Goal: Task Accomplishment & Management: Manage account settings

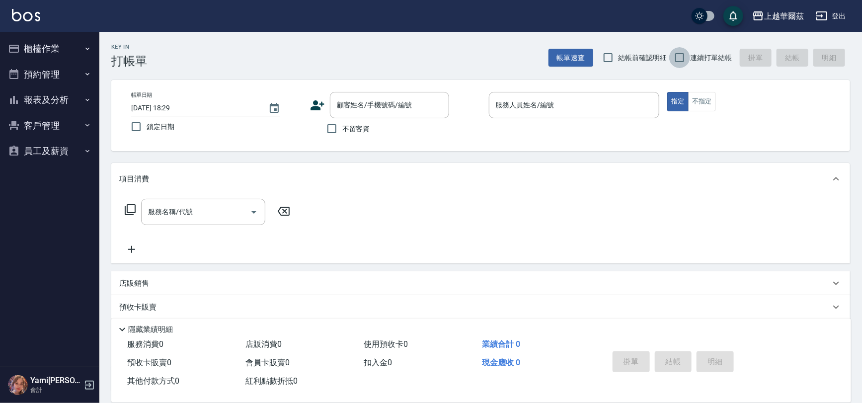
click at [682, 60] on input "連續打單結帳" at bounding box center [679, 57] width 21 height 21
checkbox input "true"
click at [333, 129] on input "不留客資" at bounding box center [331, 128] width 21 height 21
checkbox input "true"
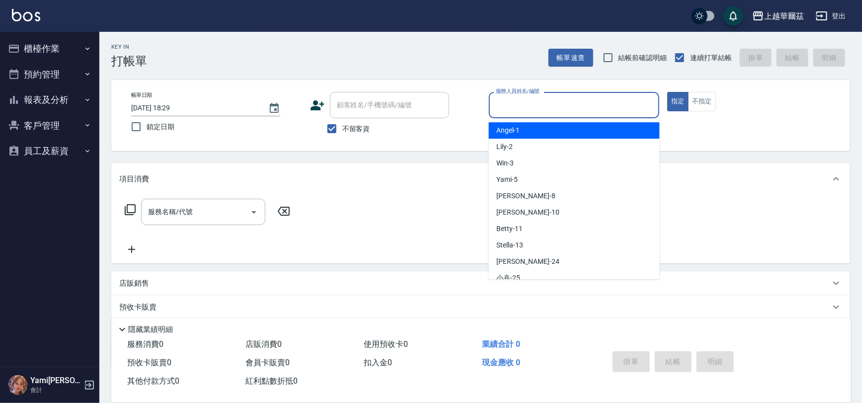
click at [545, 106] on input "服務人員姓名/編號" at bounding box center [574, 104] width 162 height 17
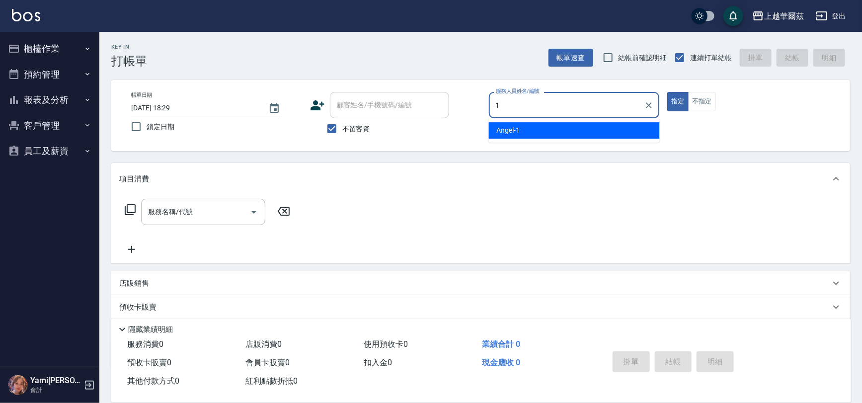
type input "1"
type button "true"
type input "[PERSON_NAME]-1"
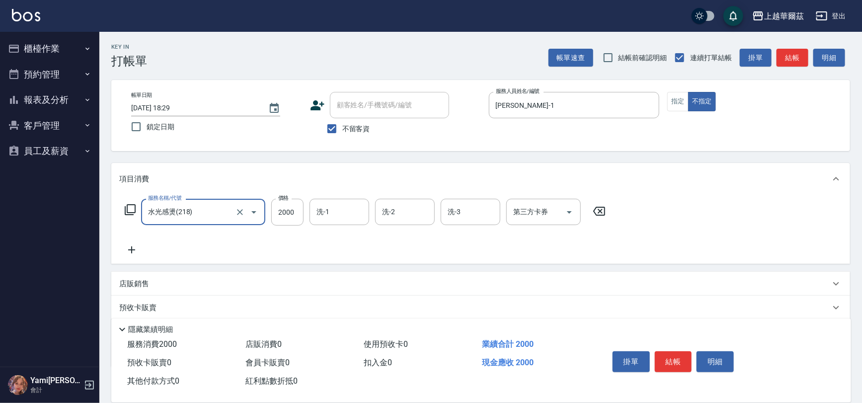
type input "水光感燙(218)"
type input "2699"
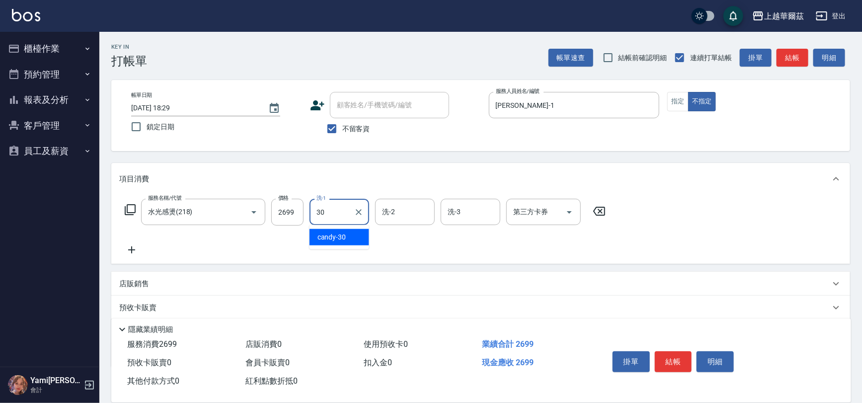
type input "candy-30"
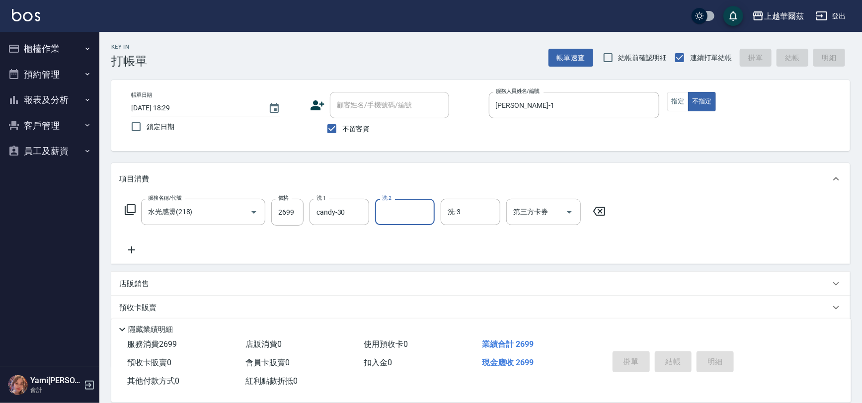
type input "[DATE] 19:33"
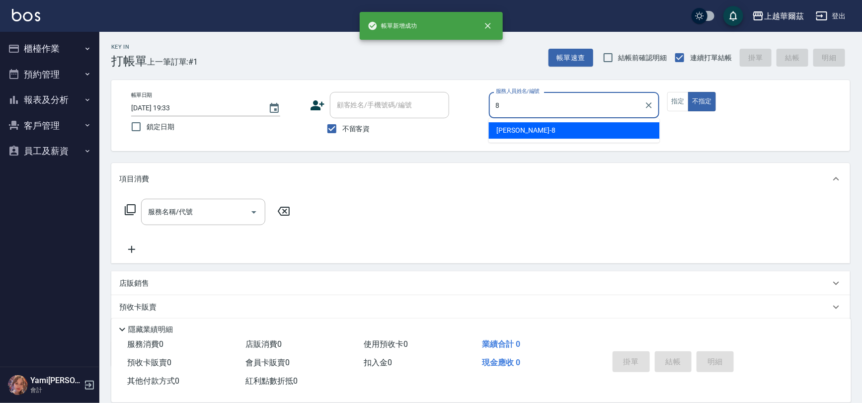
type input "8"
type button "false"
type input "[PERSON_NAME]-8"
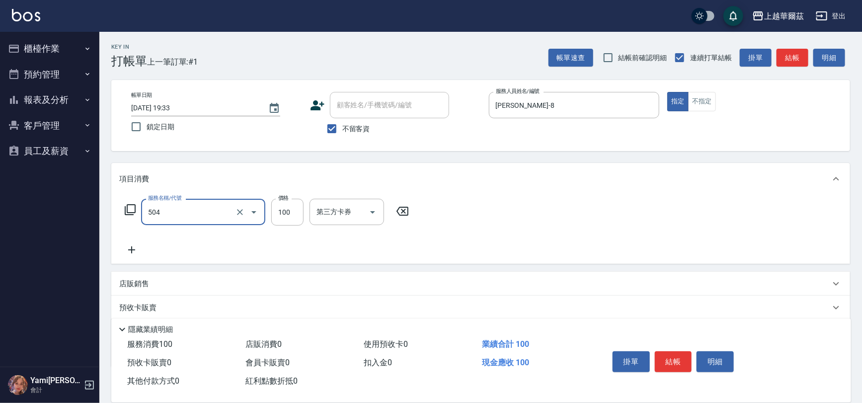
type input "電棒造型(504)"
type input "200"
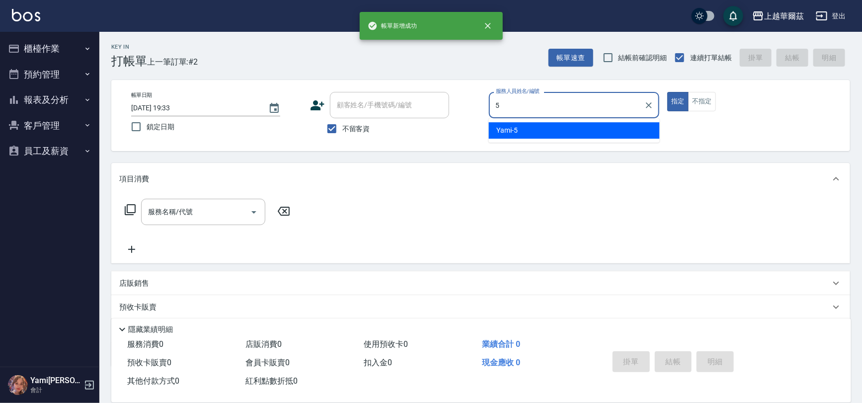
type input "Yami-5"
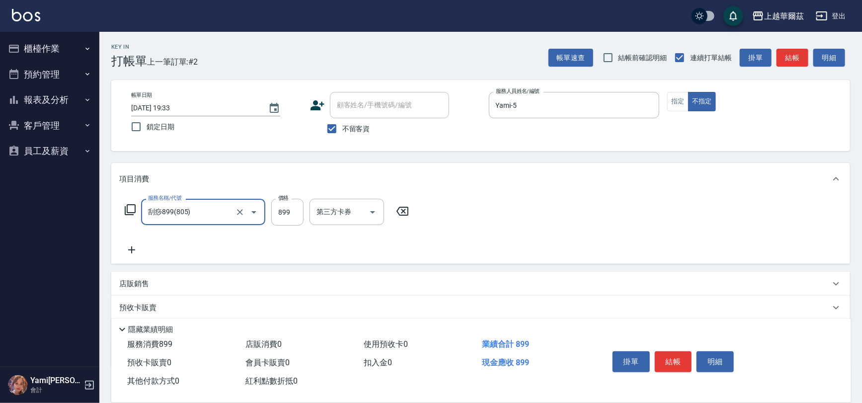
type input "刮痧899(805)"
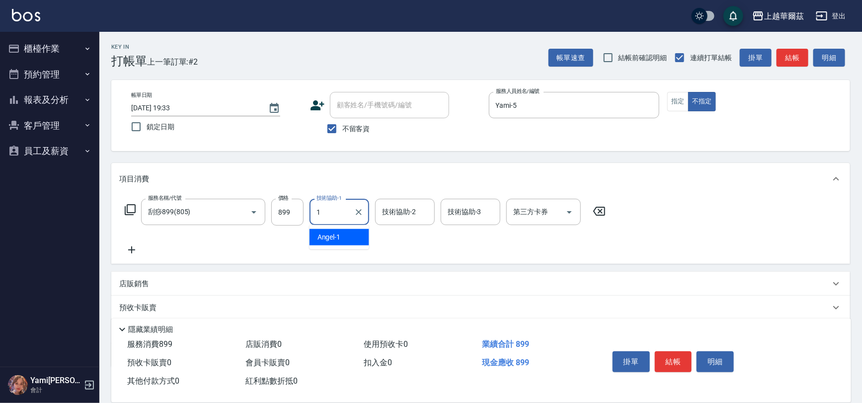
type input "[PERSON_NAME]-1"
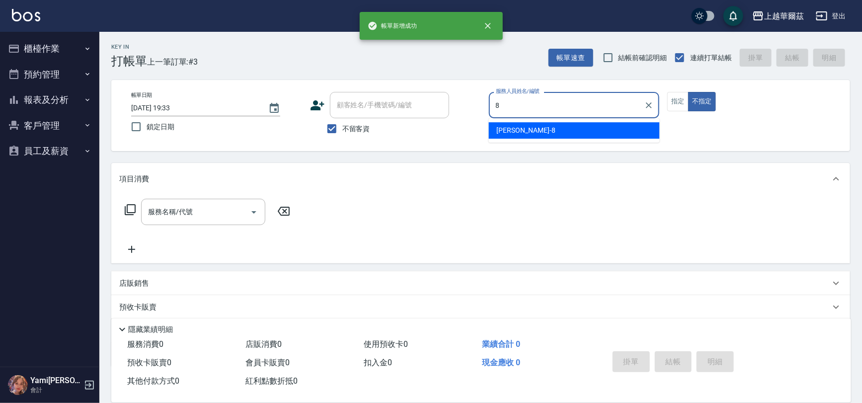
type input "[PERSON_NAME]-8"
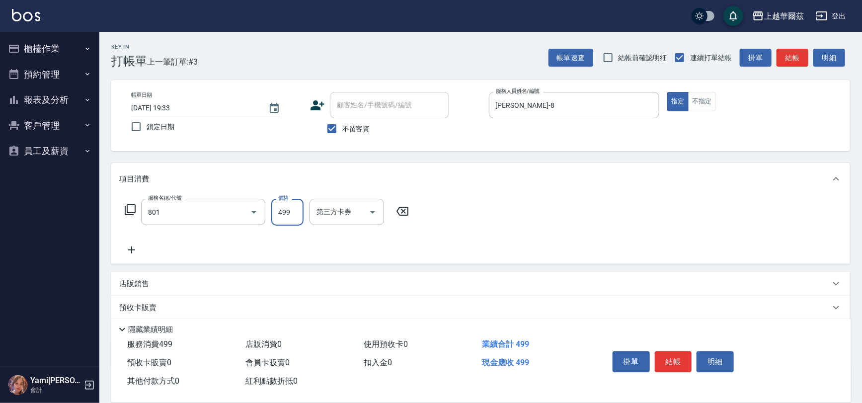
type input "舒壓洗499(801)"
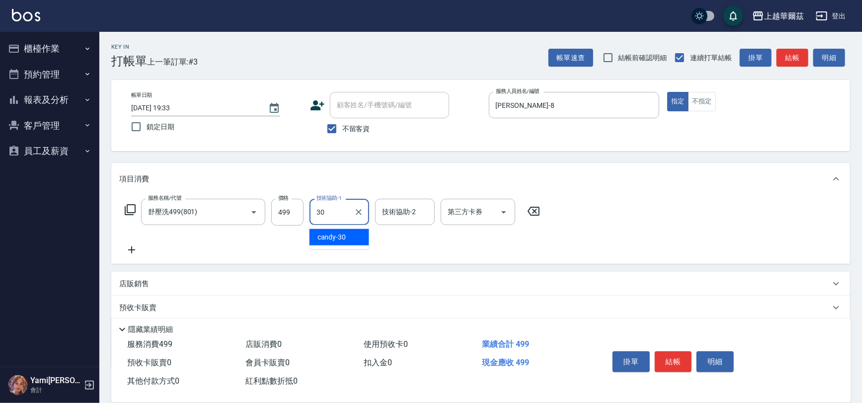
type input "candy-30"
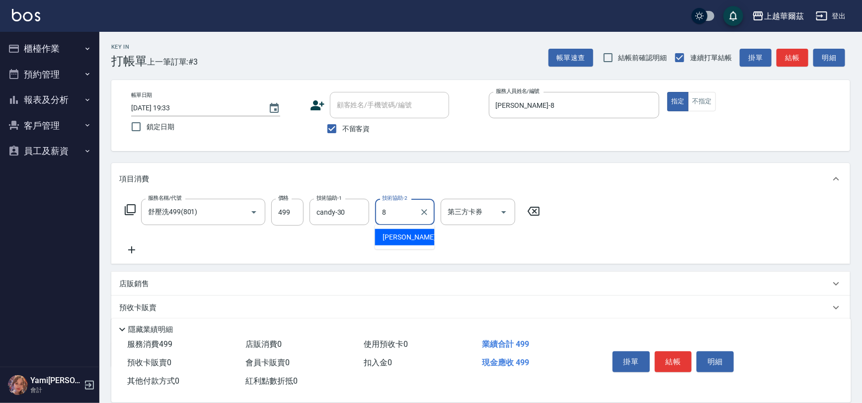
type input "[PERSON_NAME]-8"
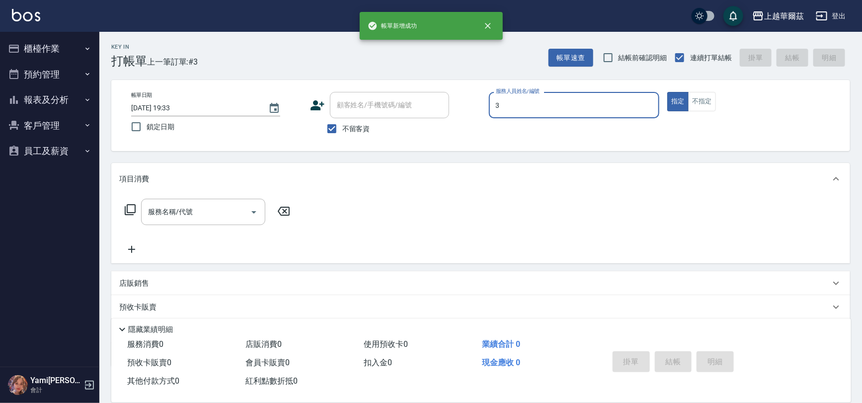
type input "Win-3"
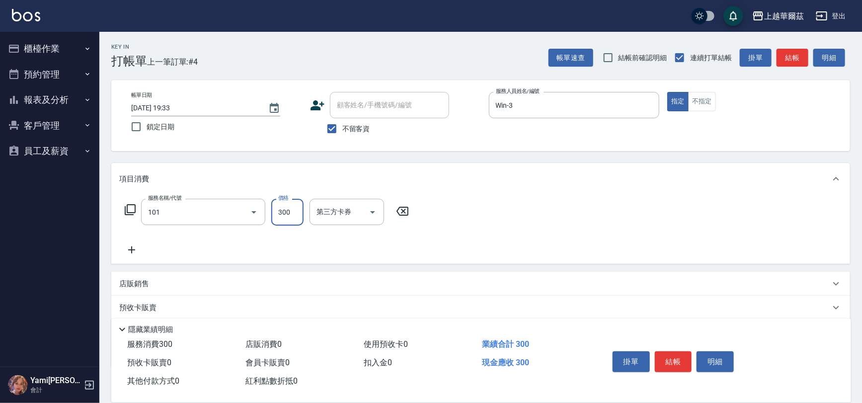
type input "洗髮300(101)"
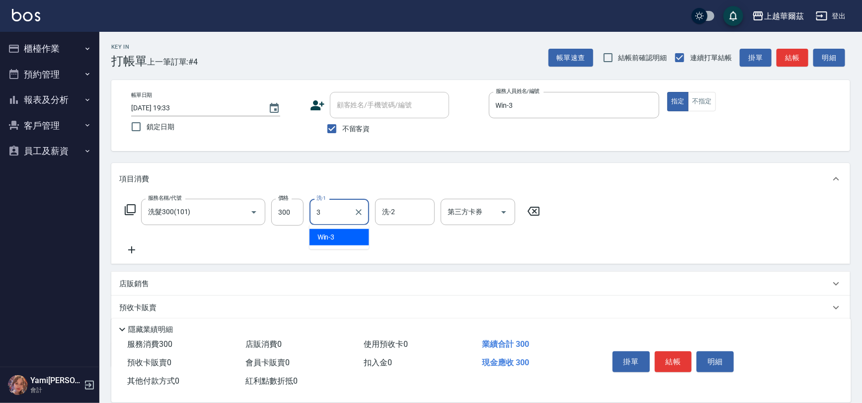
type input "Win-3"
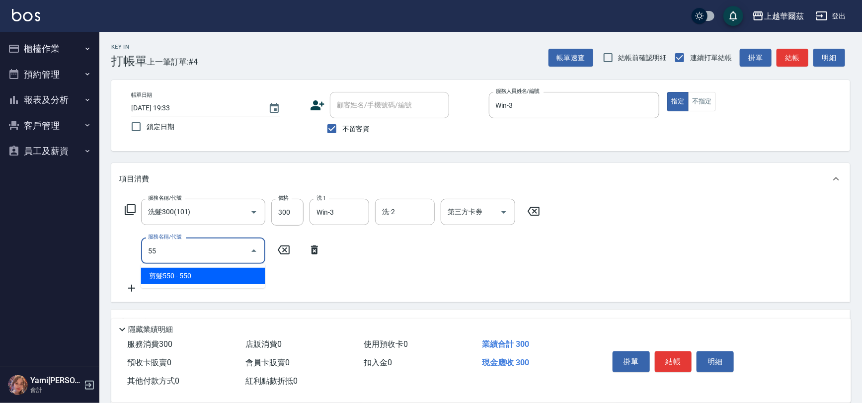
type input "剪髮550(301)"
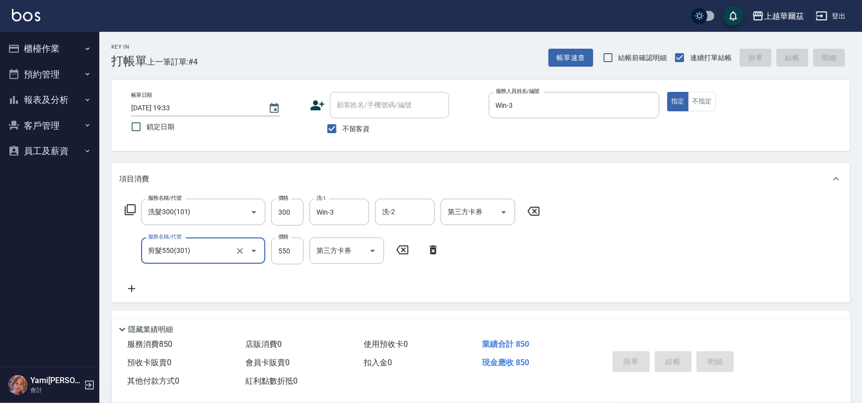
type input "[DATE] 19:34"
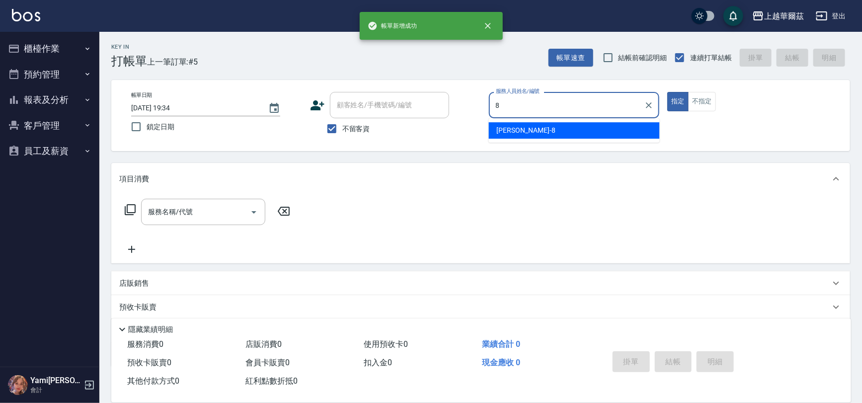
type input "[PERSON_NAME]-8"
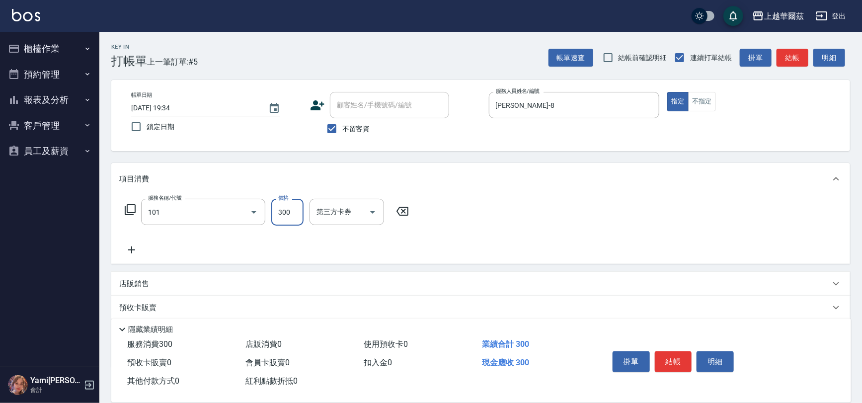
type input "洗髮300(101)"
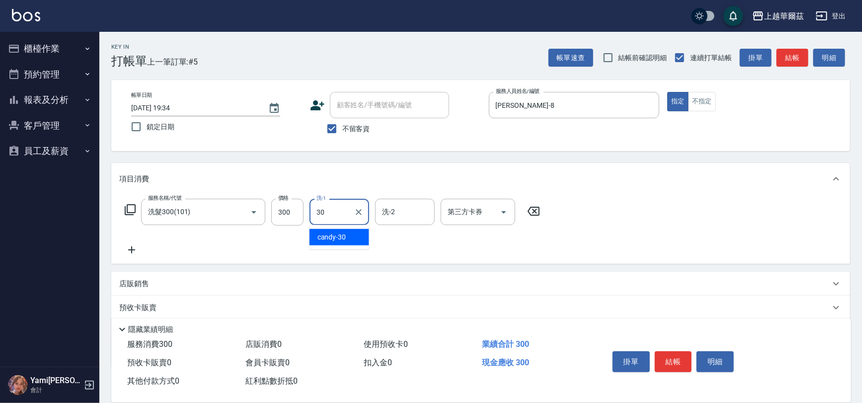
type input "candy-30"
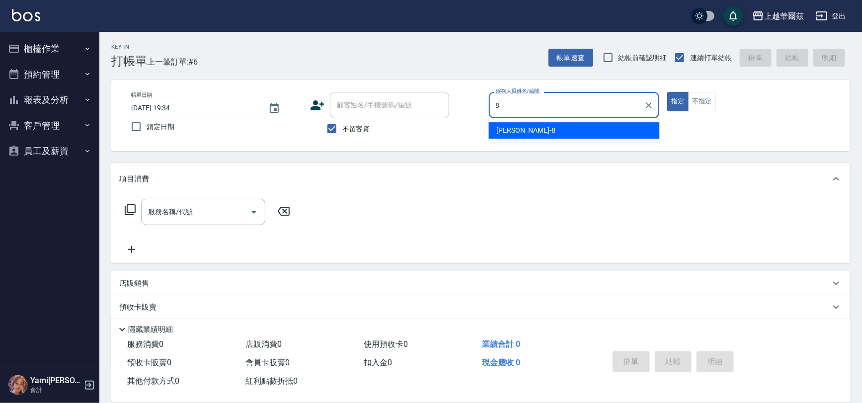
type input "[PERSON_NAME]-8"
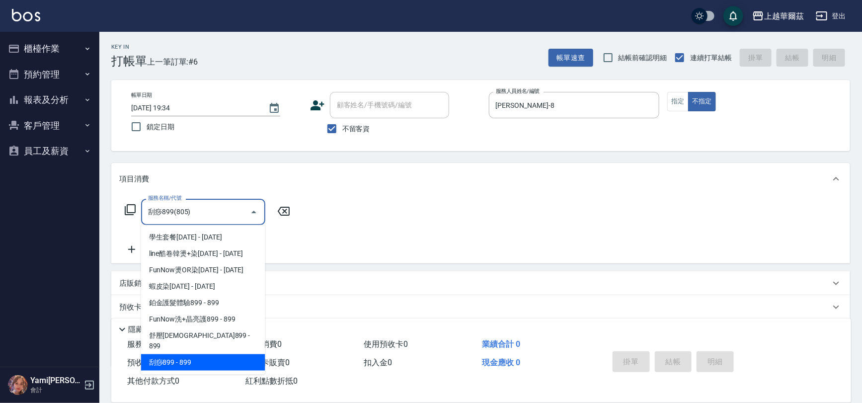
type input "刮痧899(805)"
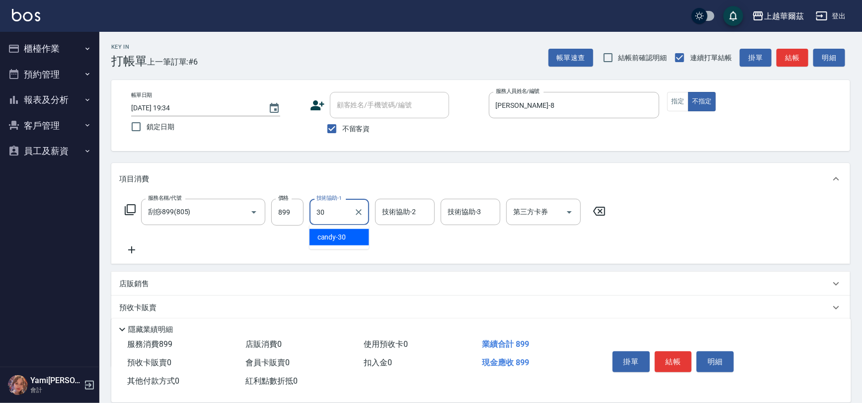
type input "candy-30"
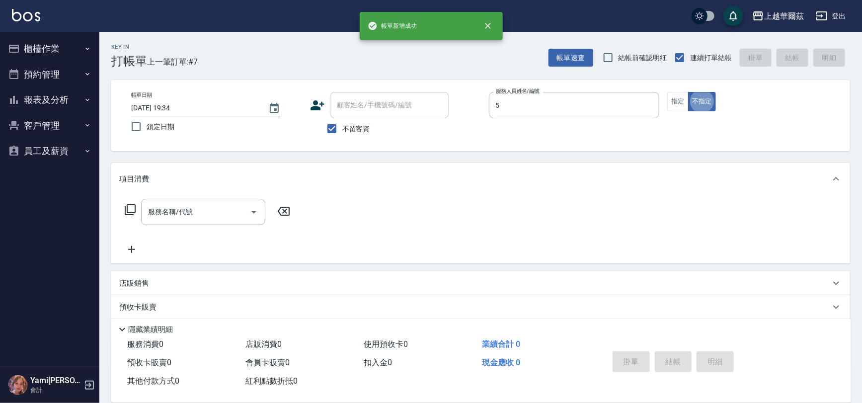
type input "Yami-5"
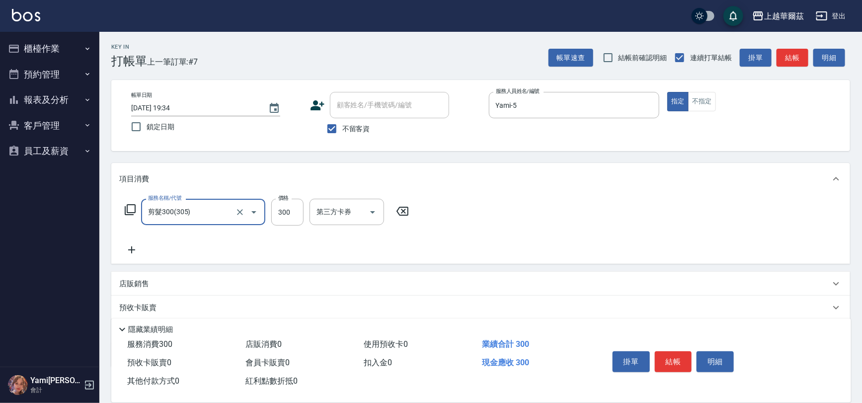
type input "剪髮300(305)"
type input "350"
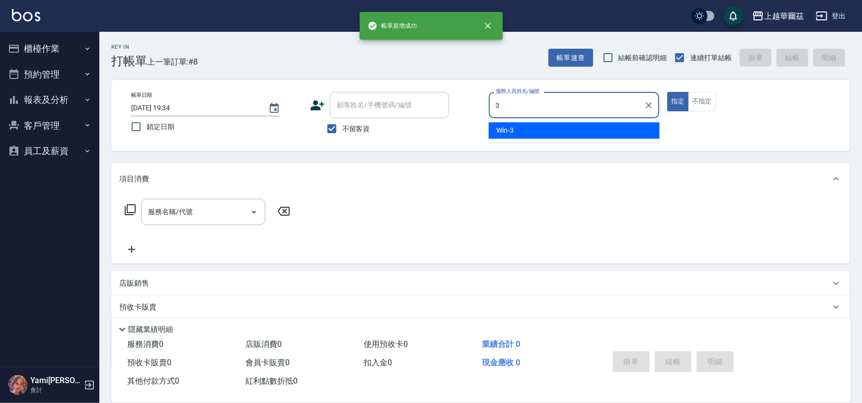
type input "Win-3"
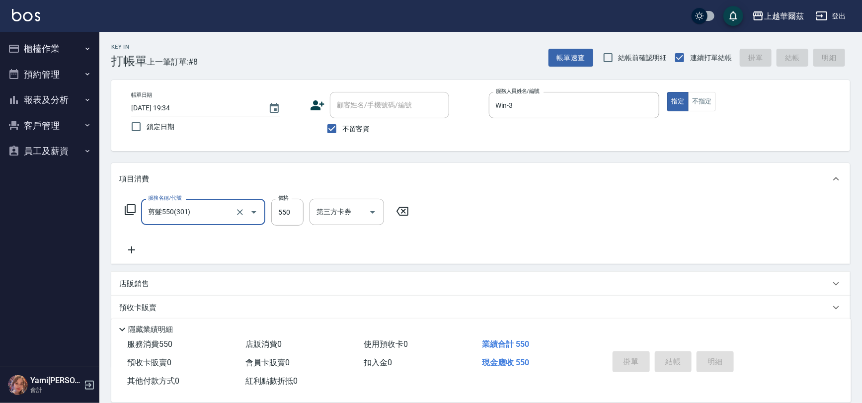
type input "剪髮550(301)"
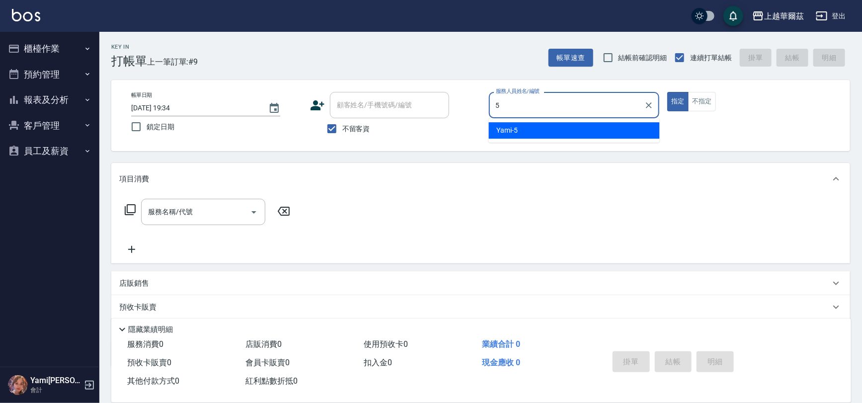
type input "Yami-5"
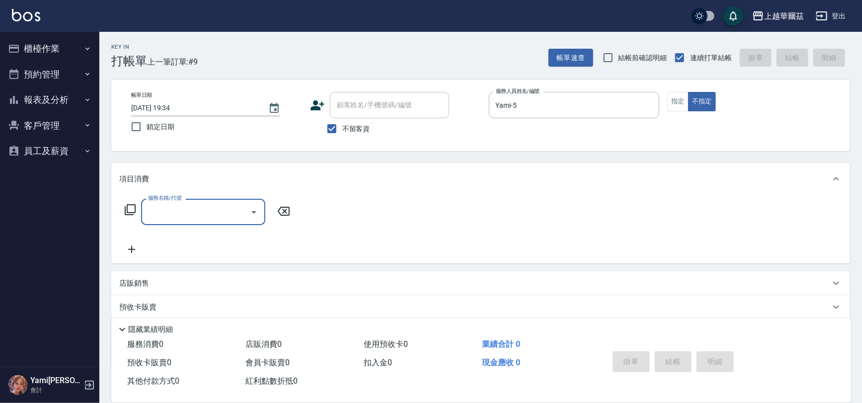
type input "2"
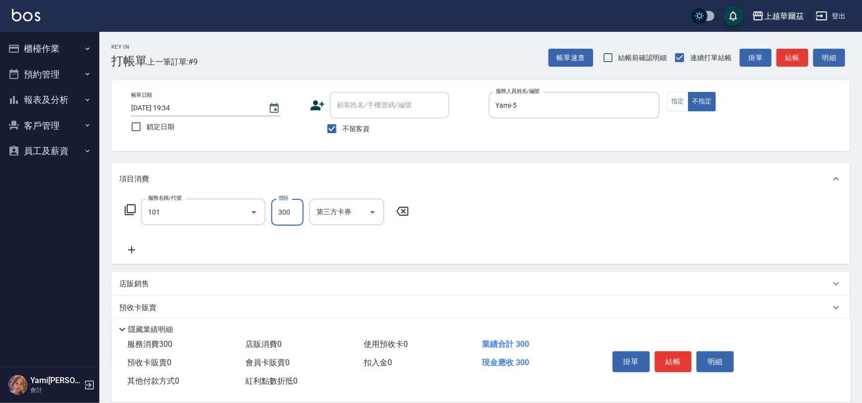
type input "洗髮300(101)"
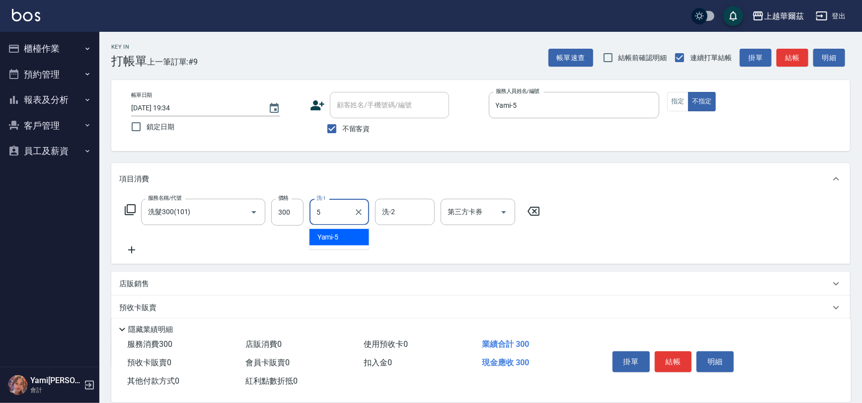
type input "Yami-5"
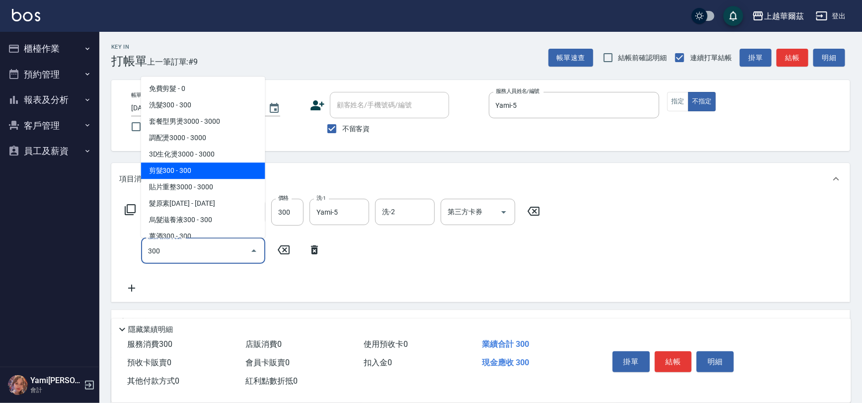
type input "剪髮300(305)"
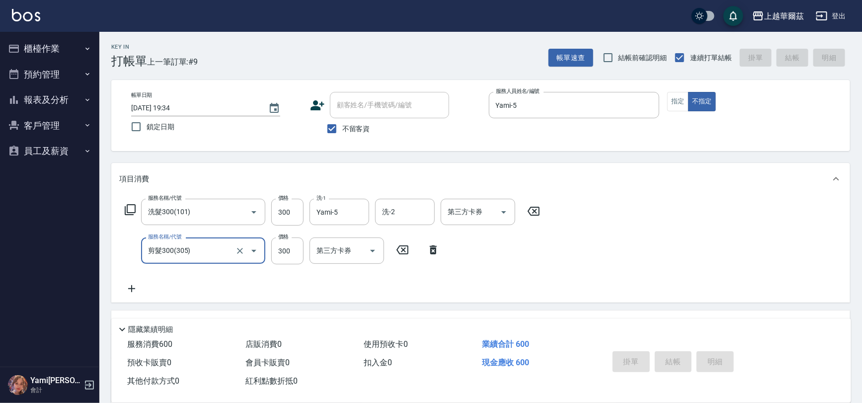
type input "[DATE] 19:35"
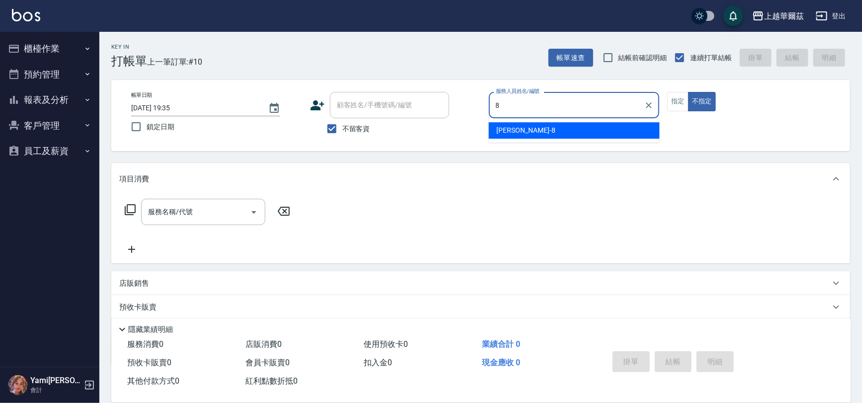
type input "[PERSON_NAME]-8"
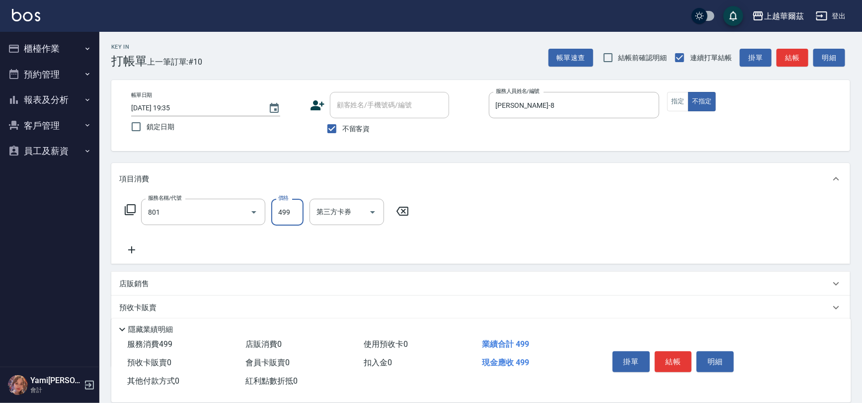
type input "舒壓洗499(801)"
click at [233, 206] on div at bounding box center [247, 212] width 28 height 26
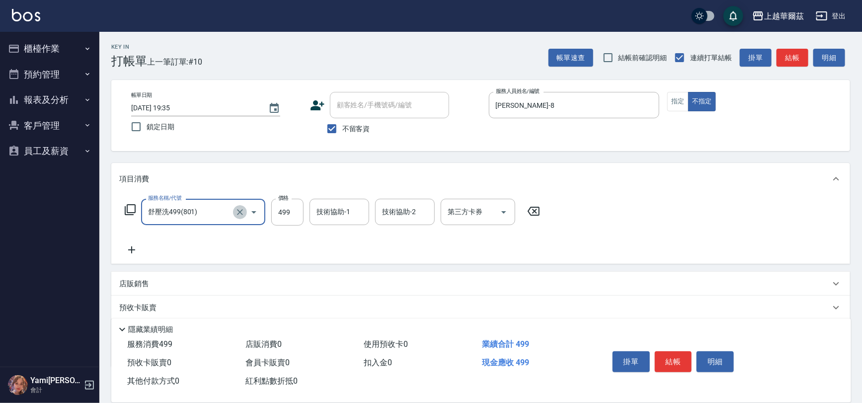
click at [240, 210] on icon "Clear" at bounding box center [240, 212] width 10 height 10
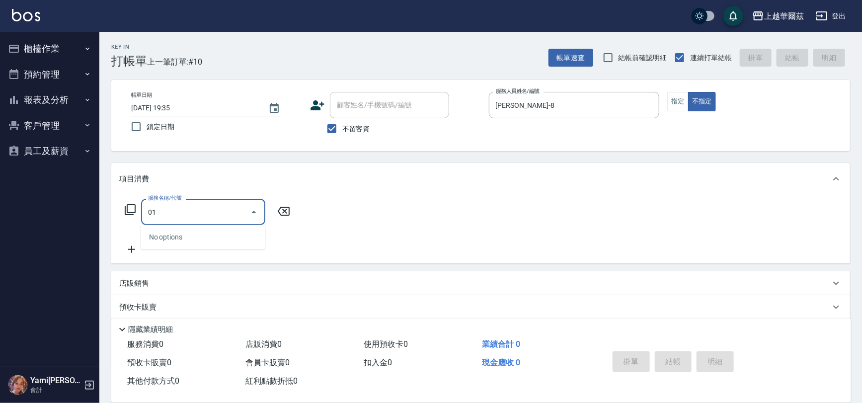
click at [149, 213] on input "01" at bounding box center [195, 211] width 100 height 17
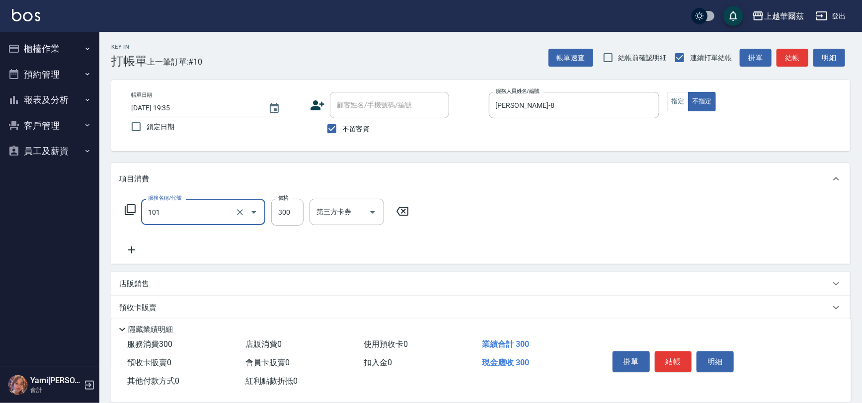
type input "洗髮300(101)"
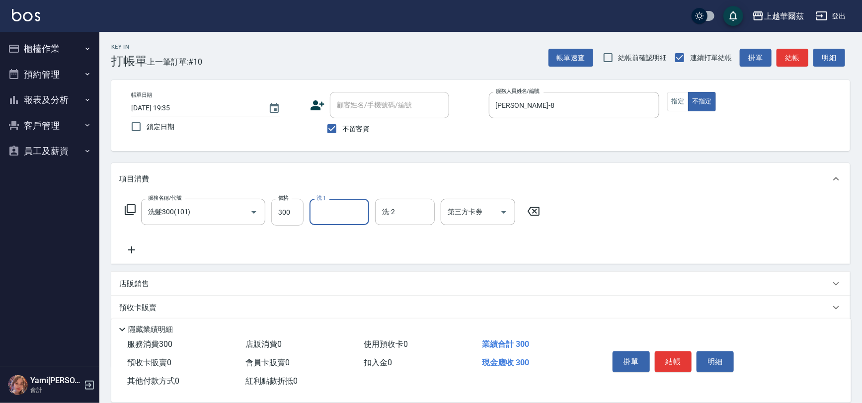
click at [275, 213] on input "300" at bounding box center [287, 212] width 32 height 27
type input "699"
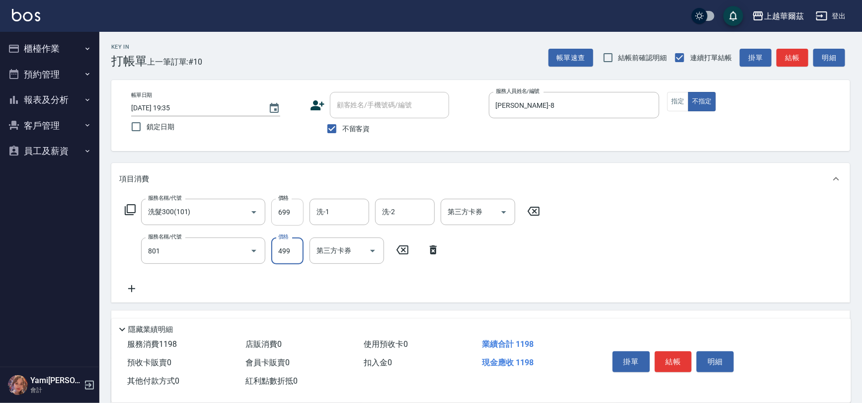
type input "舒壓洗499(801)"
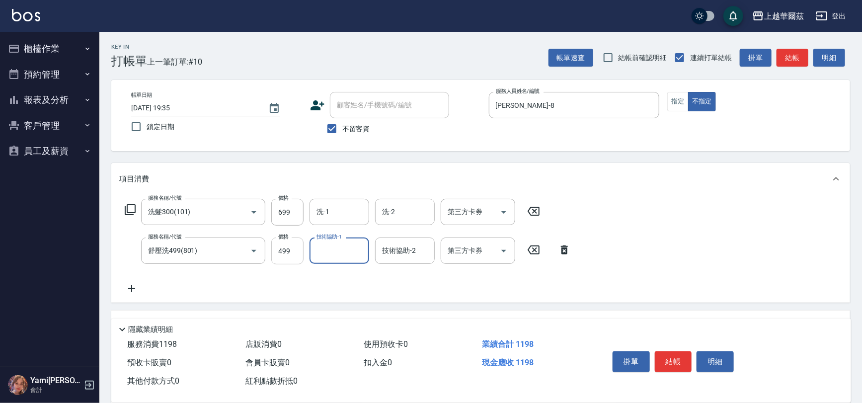
click at [287, 258] on input "499" at bounding box center [287, 250] width 32 height 27
type input "699"
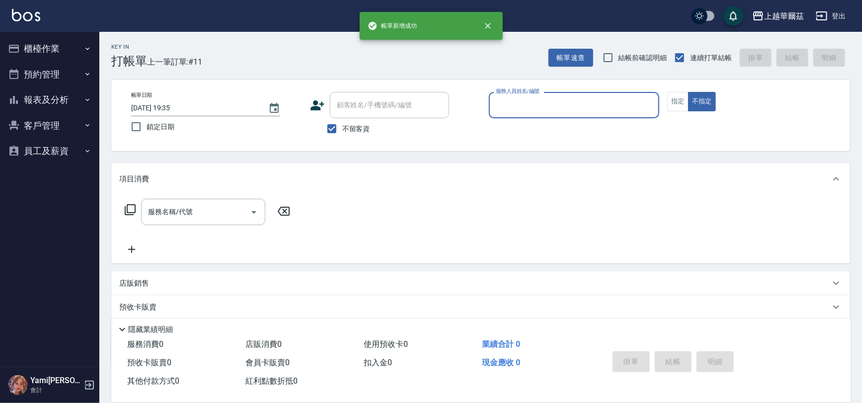
click at [48, 95] on button "報表及分析" at bounding box center [49, 100] width 91 height 26
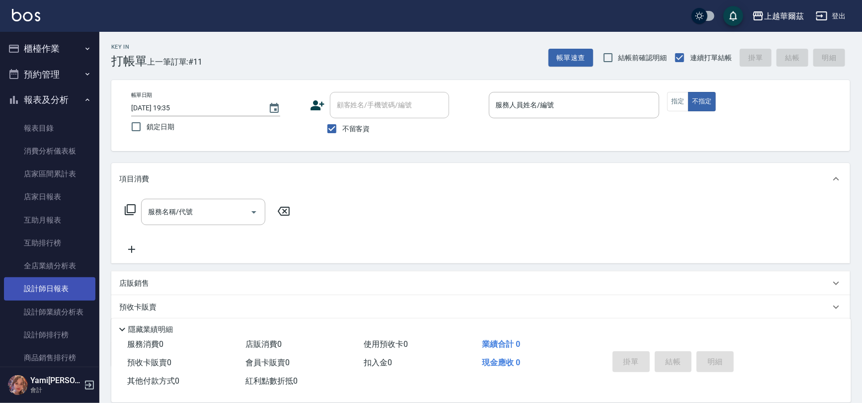
click at [49, 283] on link "設計師日報表" at bounding box center [49, 288] width 91 height 23
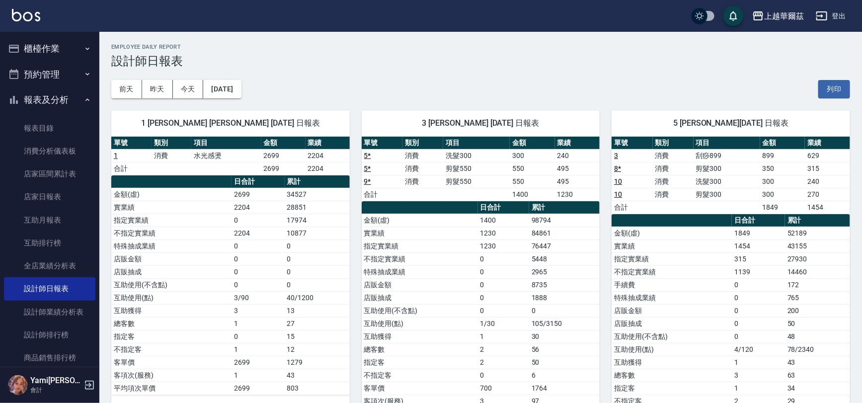
scroll to position [381, 0]
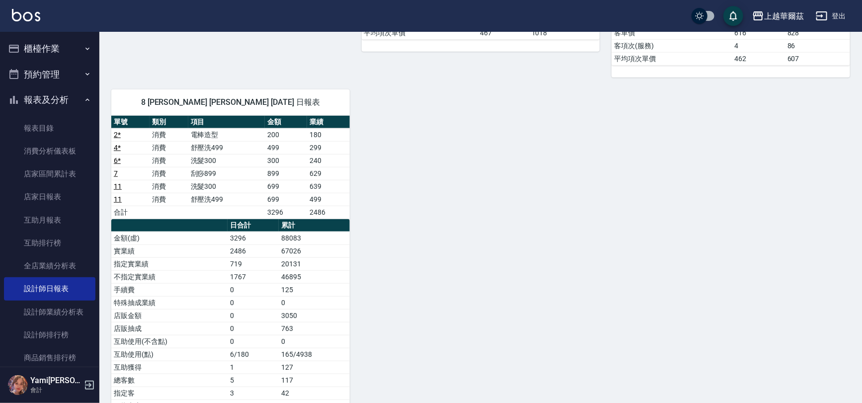
click at [115, 184] on link "11" at bounding box center [118, 186] width 8 height 8
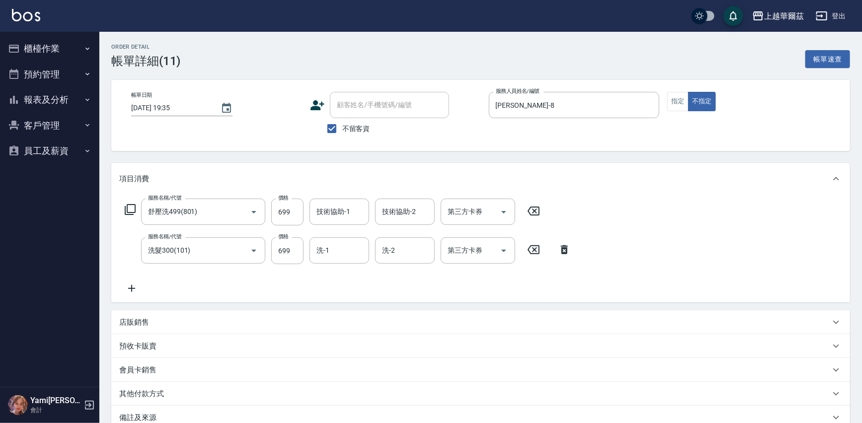
click at [531, 211] on icon at bounding box center [533, 211] width 25 height 12
click at [331, 248] on input "洗-1" at bounding box center [339, 249] width 51 height 17
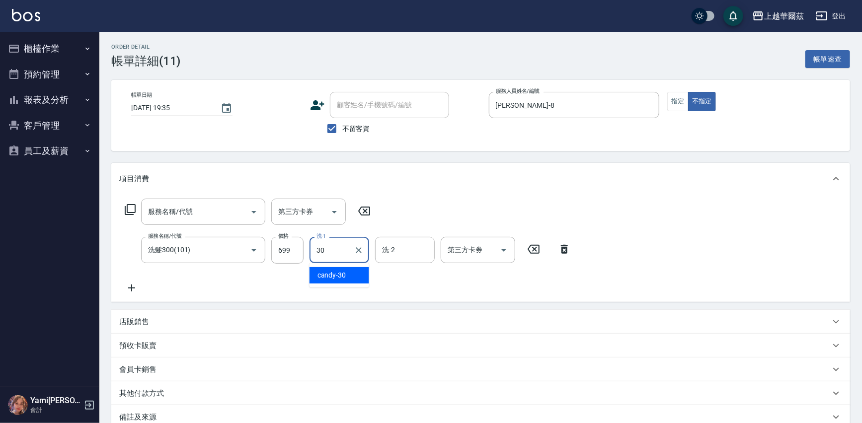
type input "candy-30"
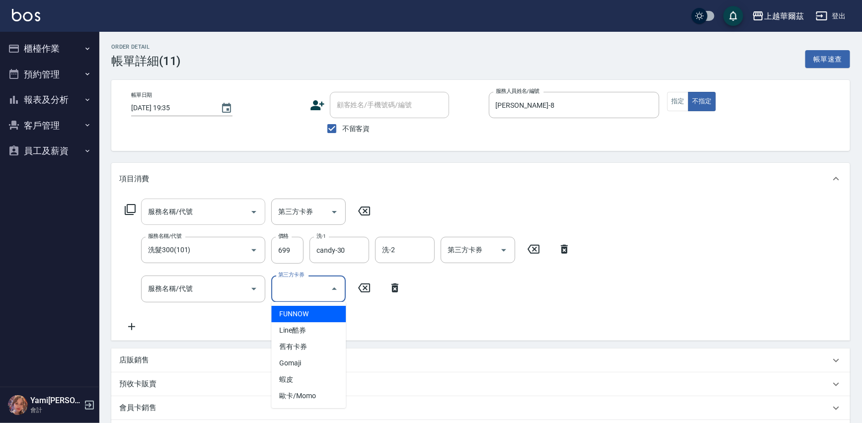
click at [198, 215] on input "服務名稱/代號" at bounding box center [195, 211] width 100 height 17
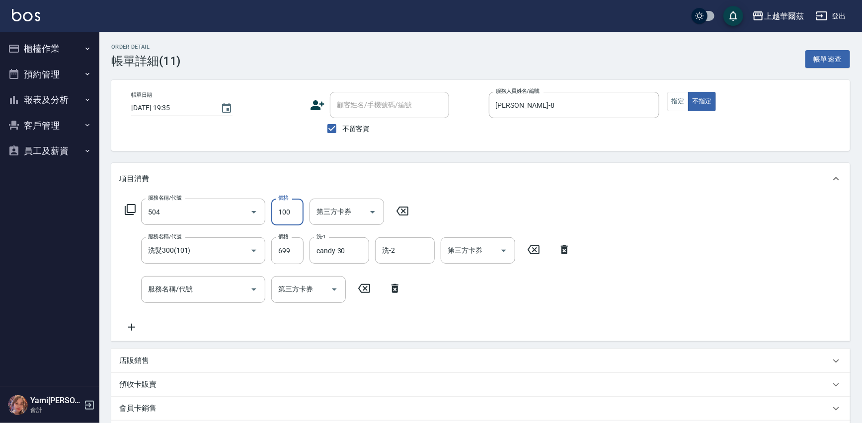
type input "電棒造型(504)"
drag, startPoint x: 396, startPoint y: 290, endPoint x: 785, endPoint y: 185, distance: 402.7
click at [397, 289] on icon at bounding box center [394, 289] width 25 height 12
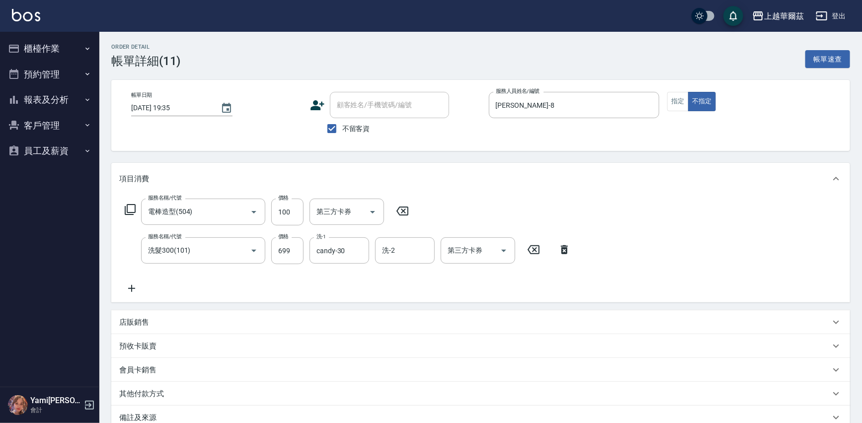
scroll to position [112, 0]
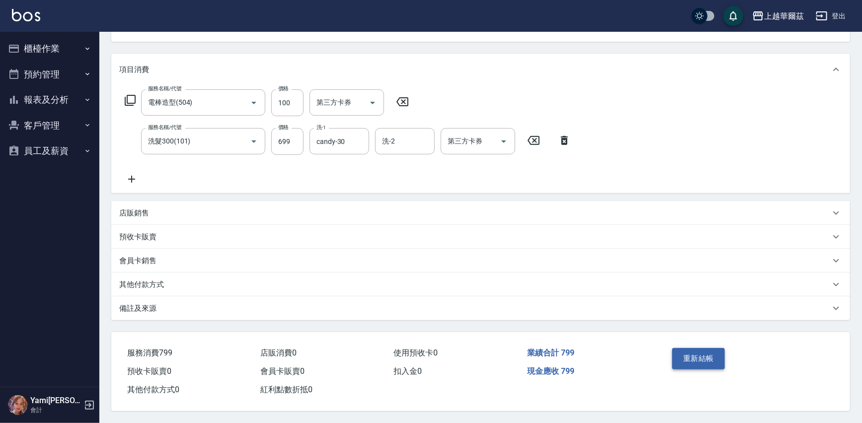
click at [712, 357] on button "重新結帳" at bounding box center [698, 358] width 53 height 21
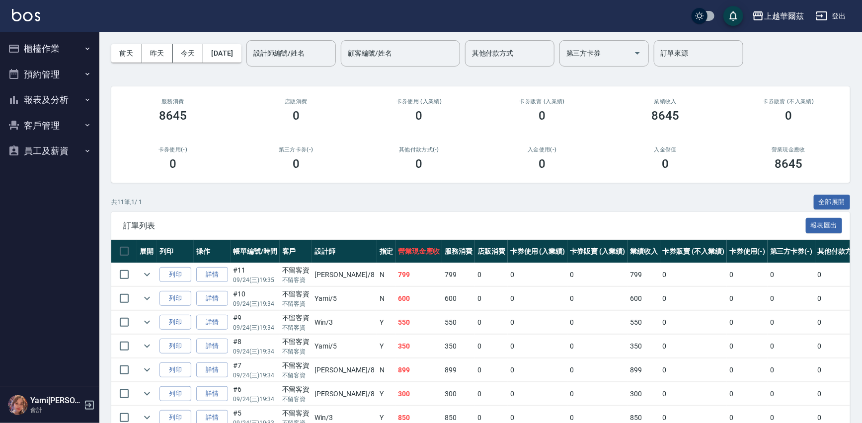
scroll to position [40, 0]
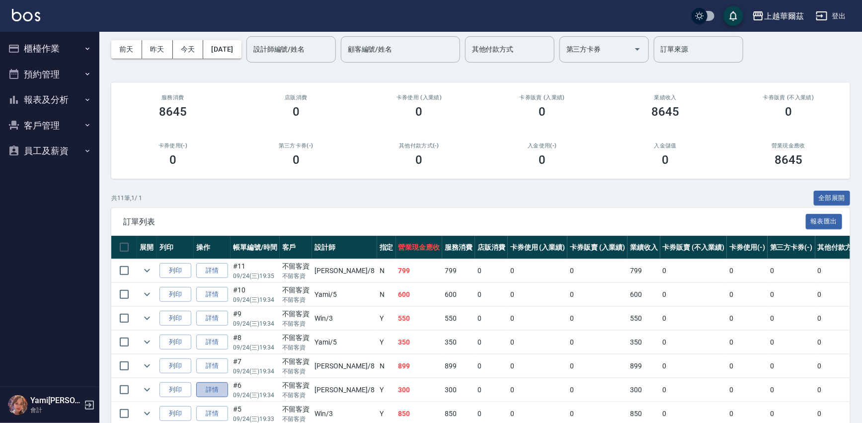
click at [212, 386] on link "詳情" at bounding box center [212, 389] width 32 height 15
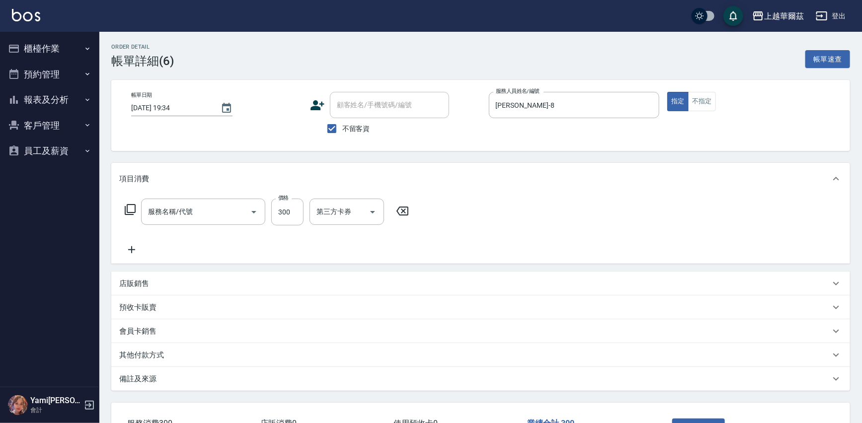
type input "[DATE] 19:34"
checkbox input "true"
type input "[PERSON_NAME]-8"
type input "洗髮300(101)"
click at [360, 211] on icon "Clear" at bounding box center [359, 212] width 10 height 10
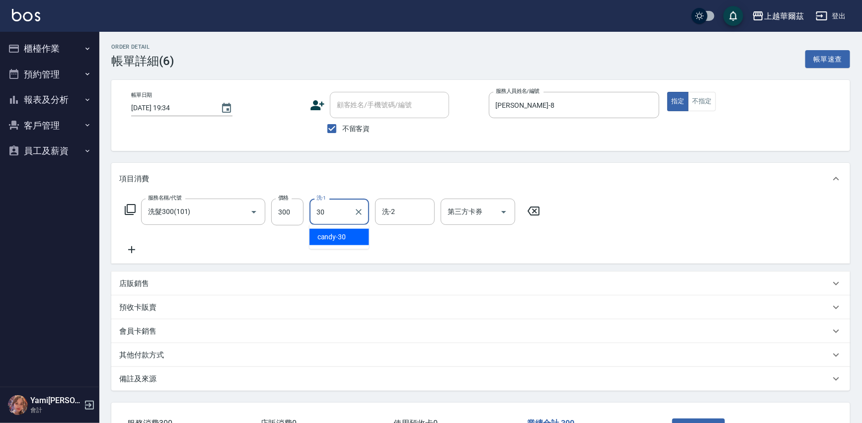
type input "candy-30"
drag, startPoint x: 744, startPoint y: 163, endPoint x: 740, endPoint y: 148, distance: 14.9
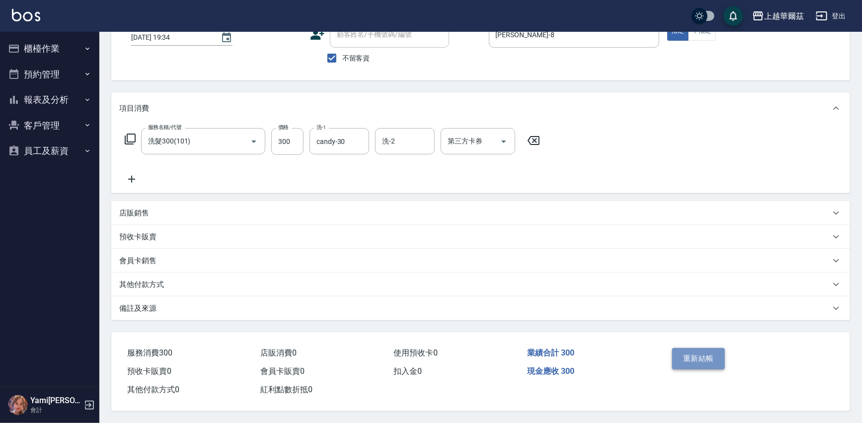
click at [697, 356] on button "重新結帳" at bounding box center [698, 358] width 53 height 21
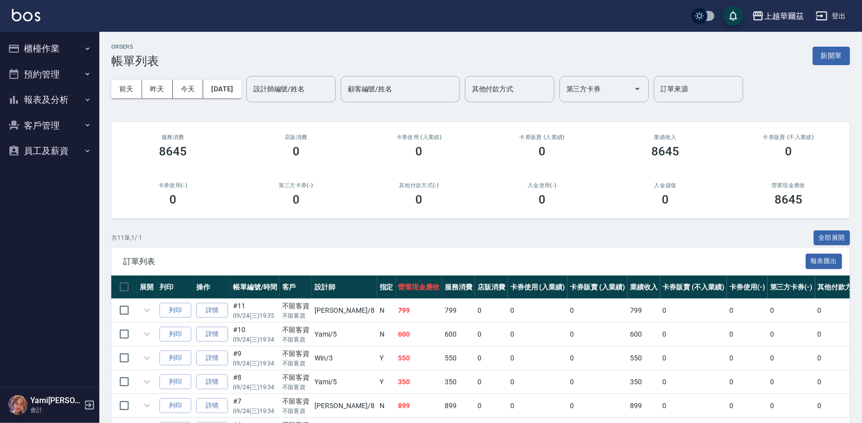
click at [49, 41] on button "櫃檯作業" at bounding box center [49, 49] width 91 height 26
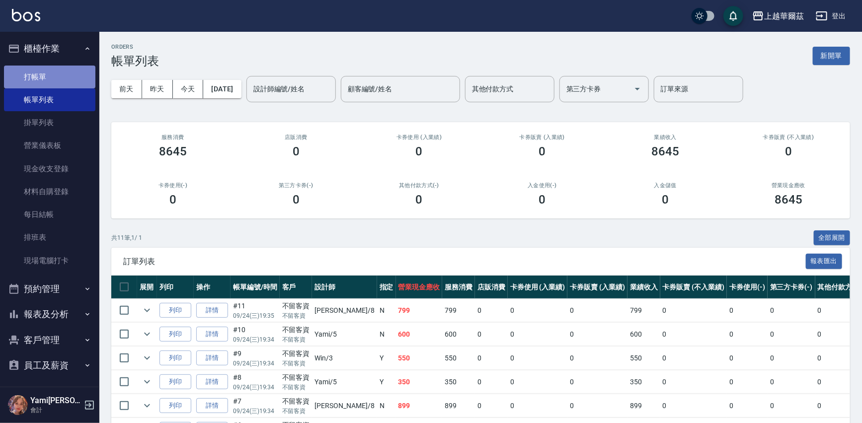
click at [50, 73] on link "打帳單" at bounding box center [49, 77] width 91 height 23
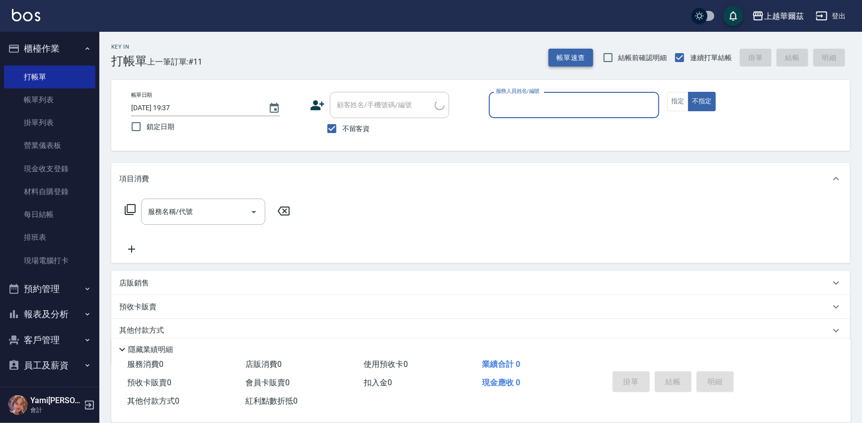
click at [572, 51] on button "帳單速查" at bounding box center [570, 58] width 45 height 18
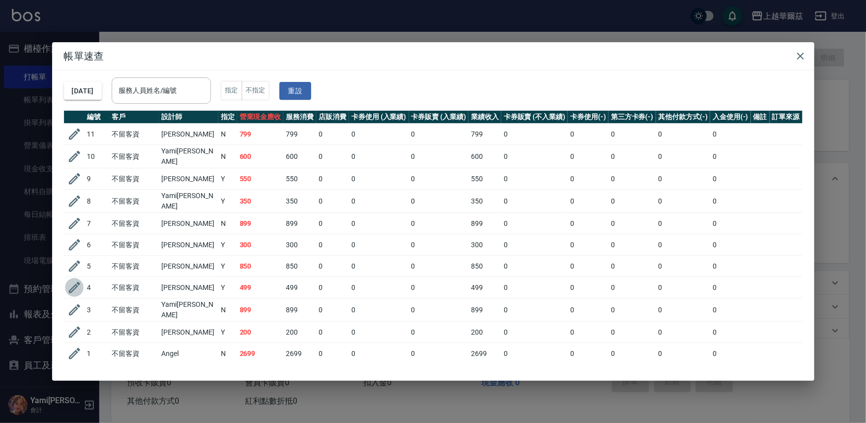
click at [76, 282] on icon "button" at bounding box center [74, 287] width 11 height 11
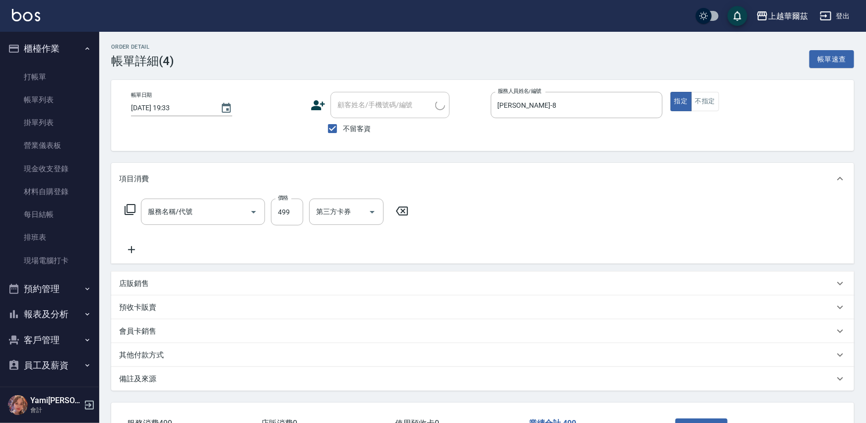
type input "[DATE] 19:33"
checkbox input "true"
type input "[PERSON_NAME]-8"
type input "舒壓洗499(801)"
click at [362, 209] on icon "Clear" at bounding box center [359, 212] width 10 height 10
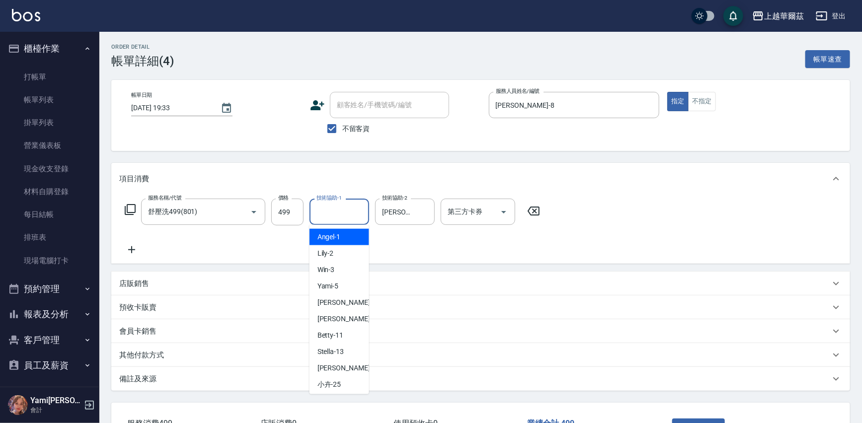
click at [331, 209] on input "技術協助-1" at bounding box center [339, 211] width 51 height 17
type input "[PERSON_NAME]-8"
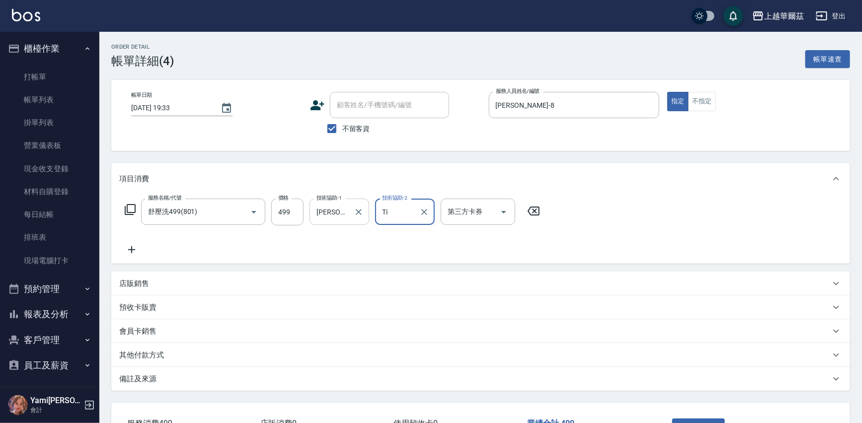
type input "T"
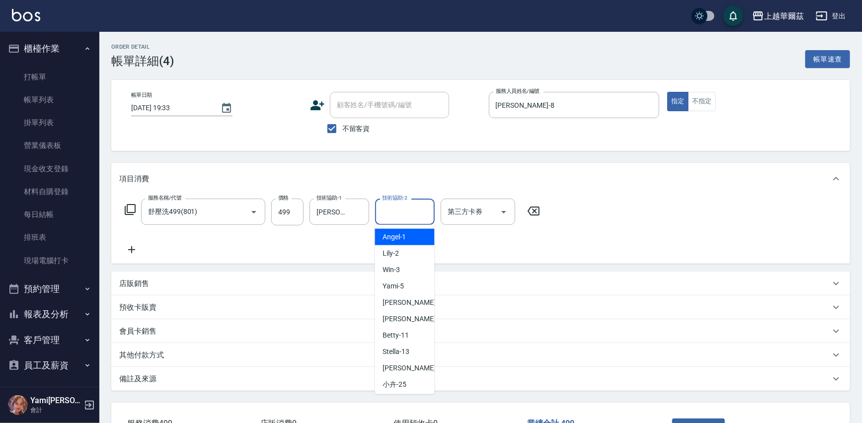
scroll to position [73, 0]
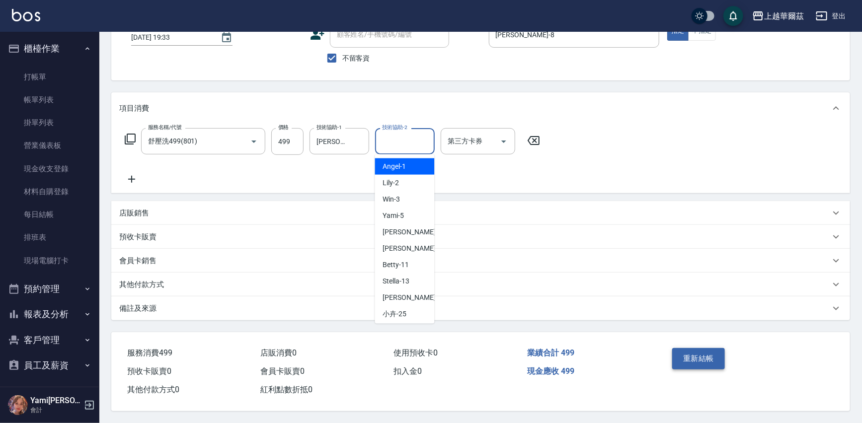
click at [684, 350] on button "重新結帳" at bounding box center [698, 358] width 53 height 21
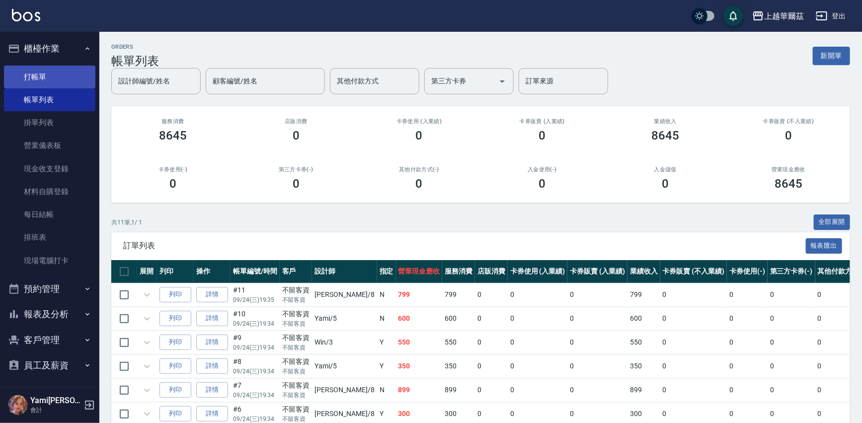
click at [60, 74] on link "打帳單" at bounding box center [49, 77] width 91 height 23
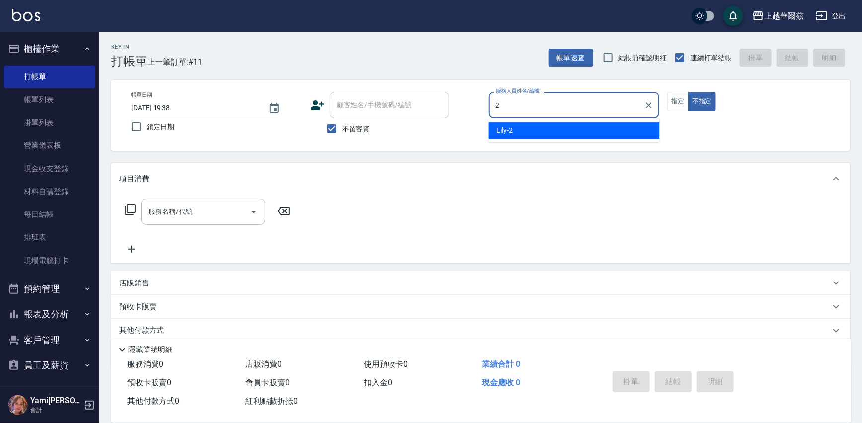
type input "Lily-2"
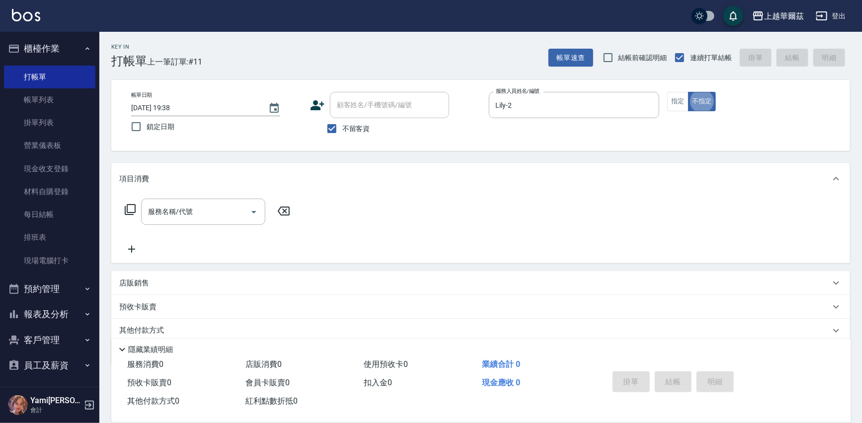
type button "false"
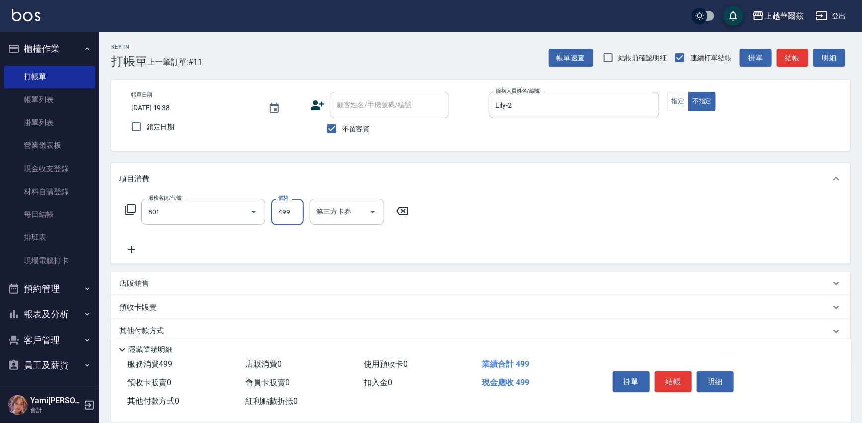
type input "舒壓洗499(801)"
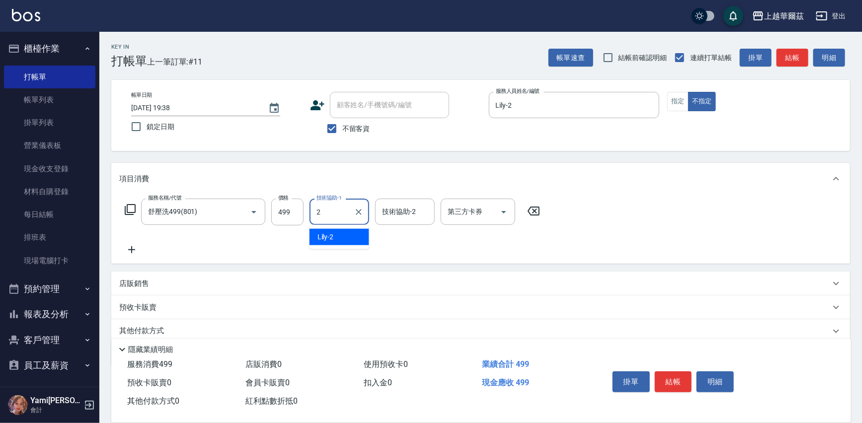
type input "Lily-2"
click at [672, 376] on button "結帳" at bounding box center [672, 381] width 37 height 21
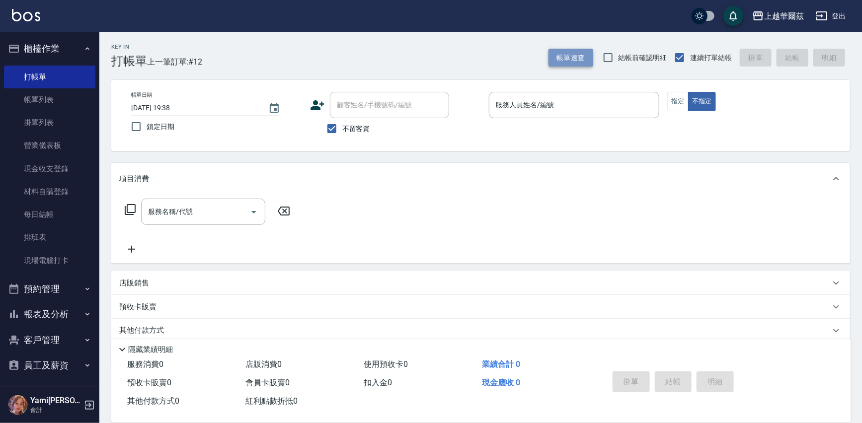
click at [561, 54] on button "帳單速查" at bounding box center [570, 58] width 45 height 18
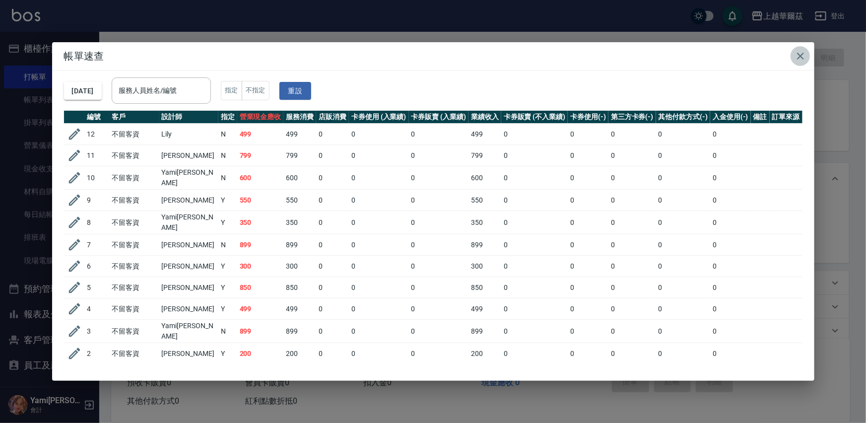
click at [800, 54] on icon "button" at bounding box center [801, 56] width 12 height 12
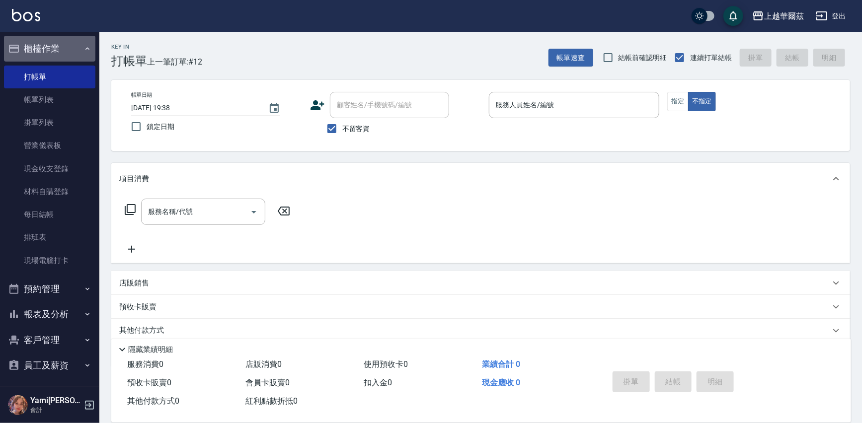
click at [49, 45] on button "櫃檯作業" at bounding box center [49, 49] width 91 height 26
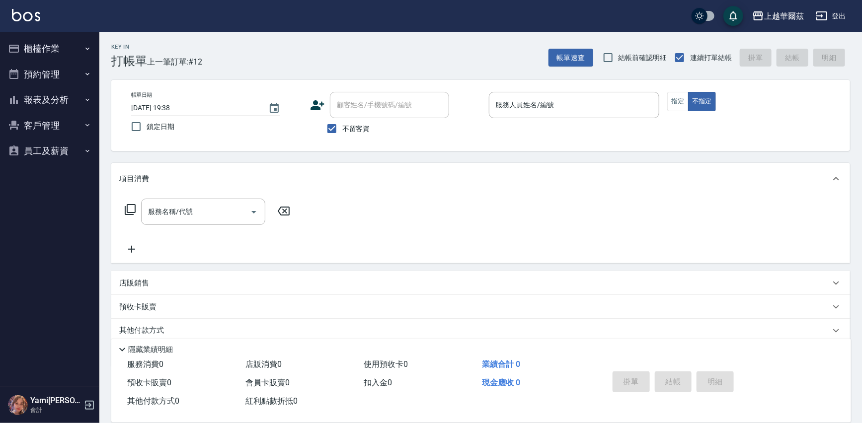
click at [62, 99] on button "報表及分析" at bounding box center [49, 100] width 91 height 26
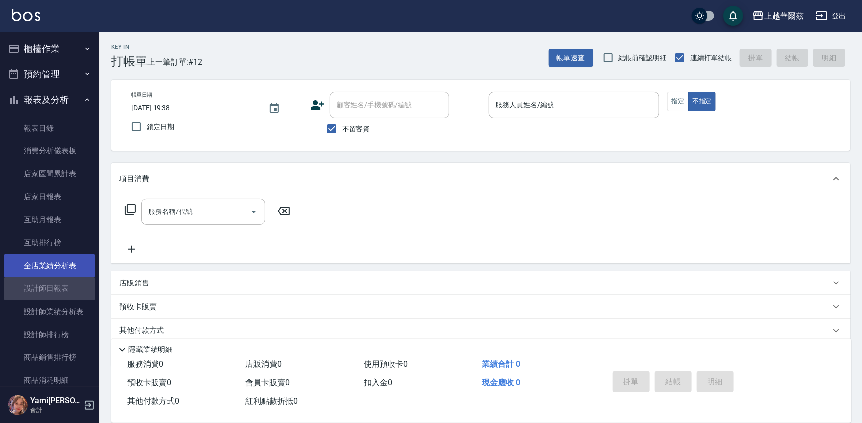
drag, startPoint x: 58, startPoint y: 284, endPoint x: 53, endPoint y: 277, distance: 8.5
click at [56, 283] on link "設計師日報表" at bounding box center [49, 288] width 91 height 23
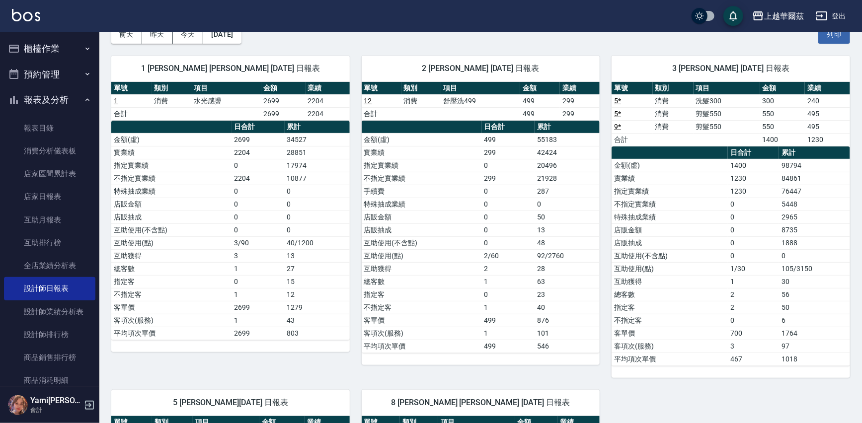
scroll to position [53, 0]
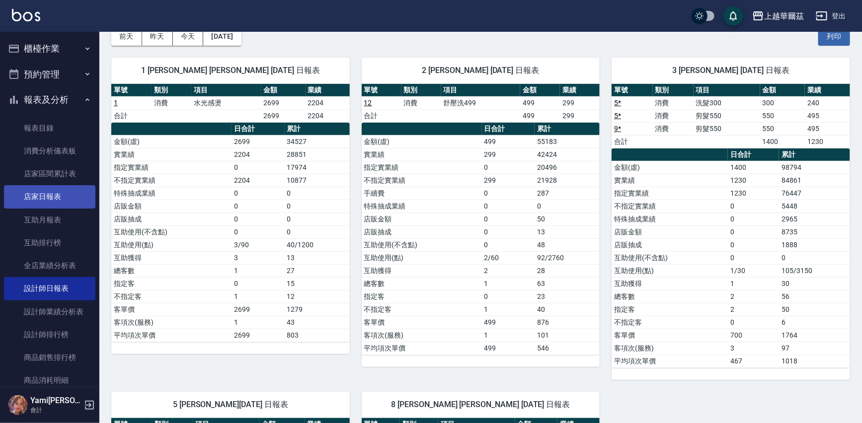
click at [49, 192] on link "店家日報表" at bounding box center [49, 196] width 91 height 23
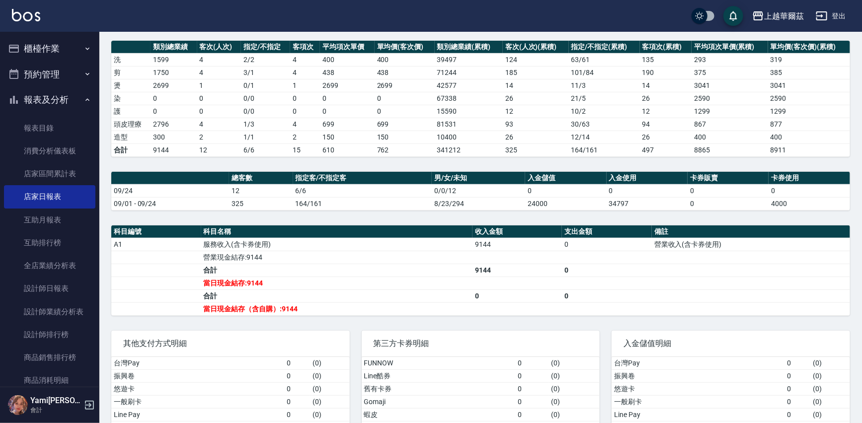
scroll to position [153, 0]
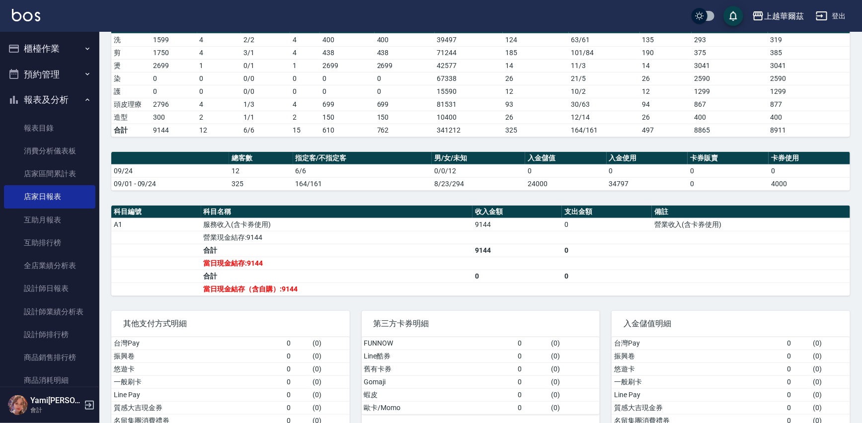
click at [52, 95] on button "報表及分析" at bounding box center [49, 100] width 91 height 26
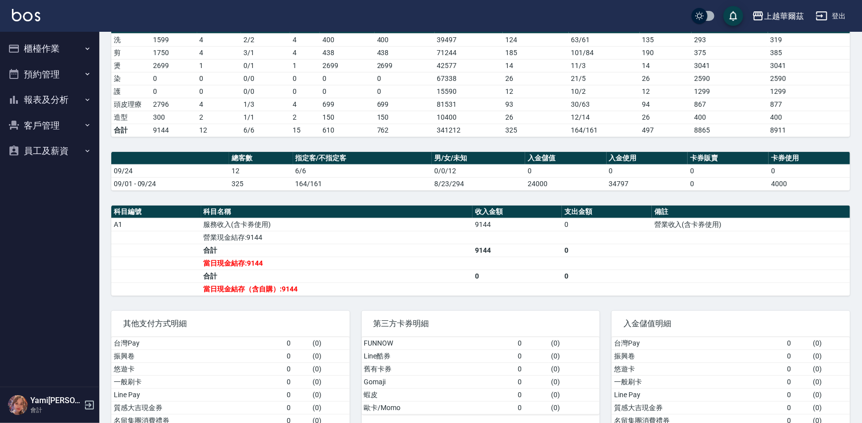
click at [38, 43] on button "櫃檯作業" at bounding box center [49, 49] width 91 height 26
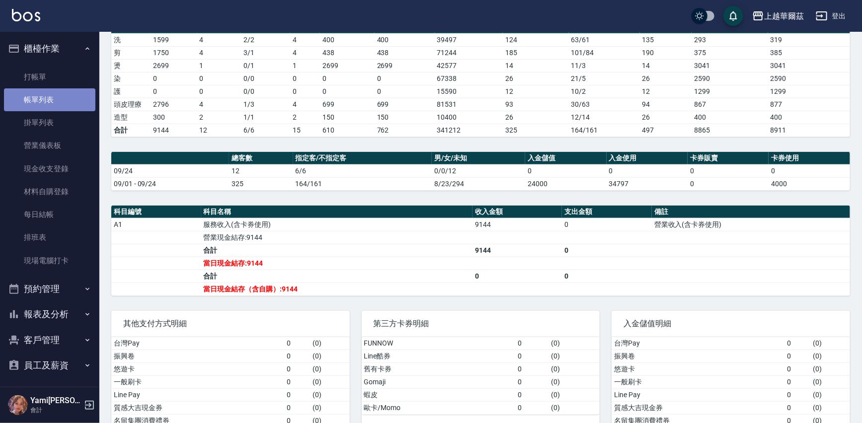
click at [71, 99] on link "帳單列表" at bounding box center [49, 99] width 91 height 23
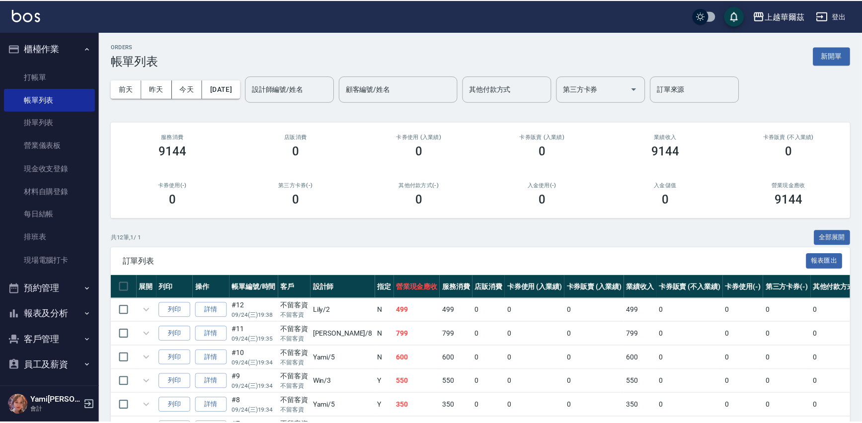
scroll to position [207, 0]
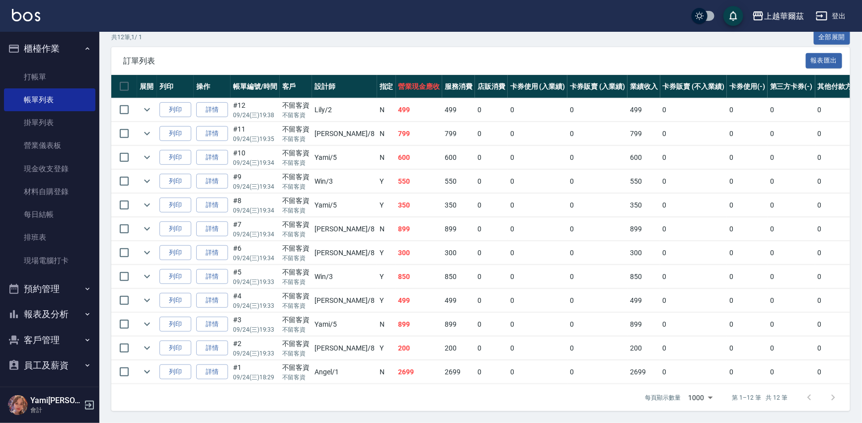
click at [40, 46] on button "櫃檯作業" at bounding box center [49, 49] width 91 height 26
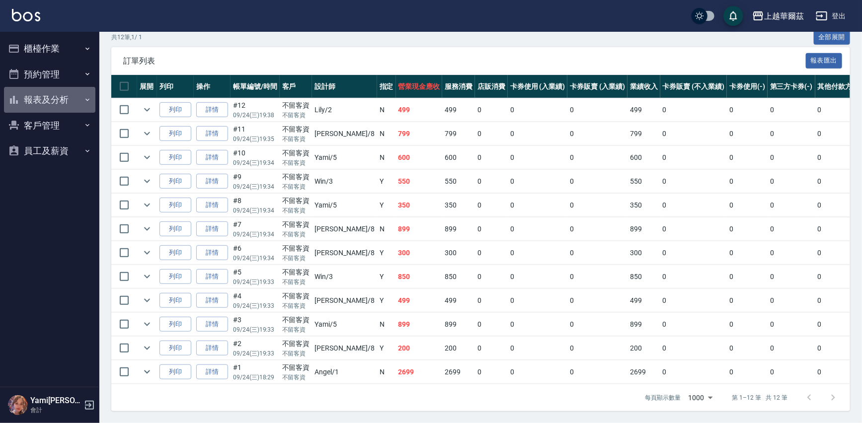
click at [49, 104] on button "報表及分析" at bounding box center [49, 100] width 91 height 26
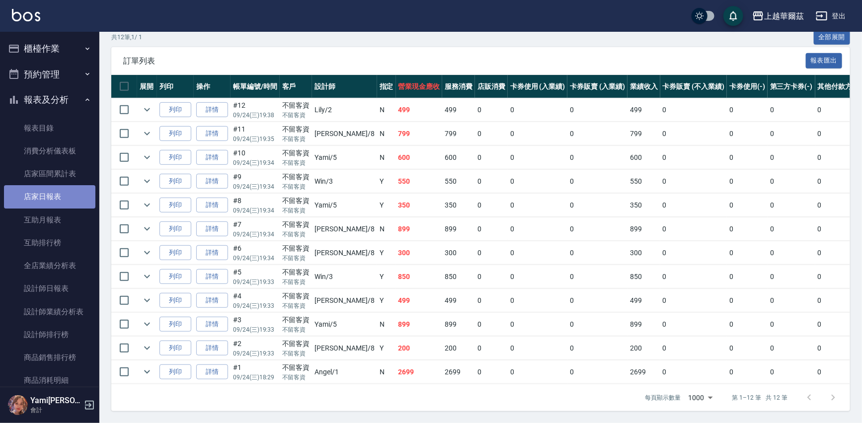
click at [65, 201] on link "店家日報表" at bounding box center [49, 196] width 91 height 23
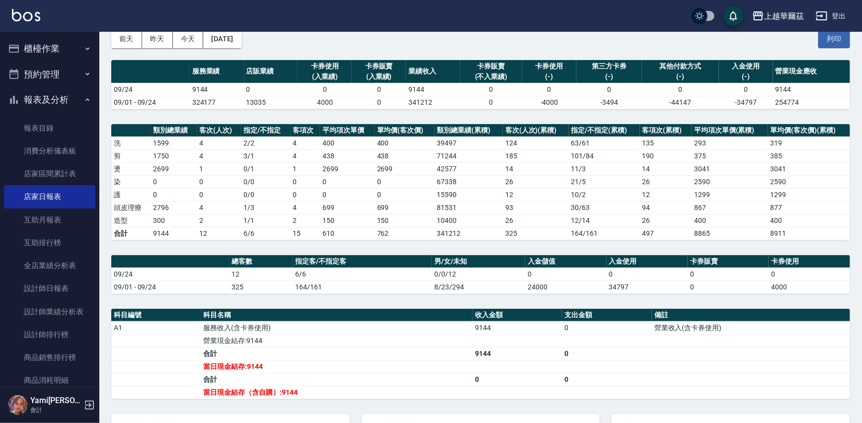
scroll to position [56, 0]
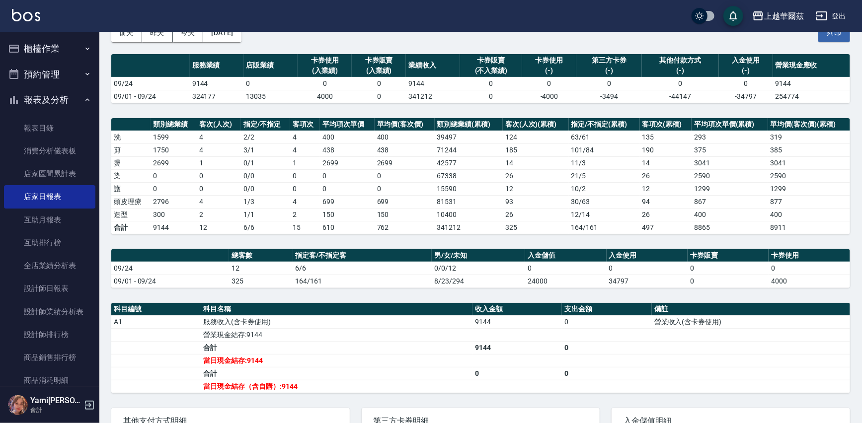
click at [30, 51] on button "櫃檯作業" at bounding box center [49, 49] width 91 height 26
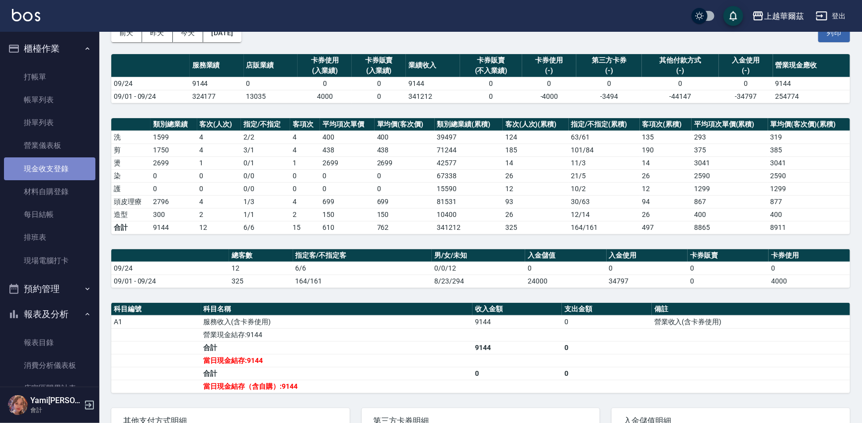
click at [57, 170] on link "現金收支登錄" at bounding box center [49, 168] width 91 height 23
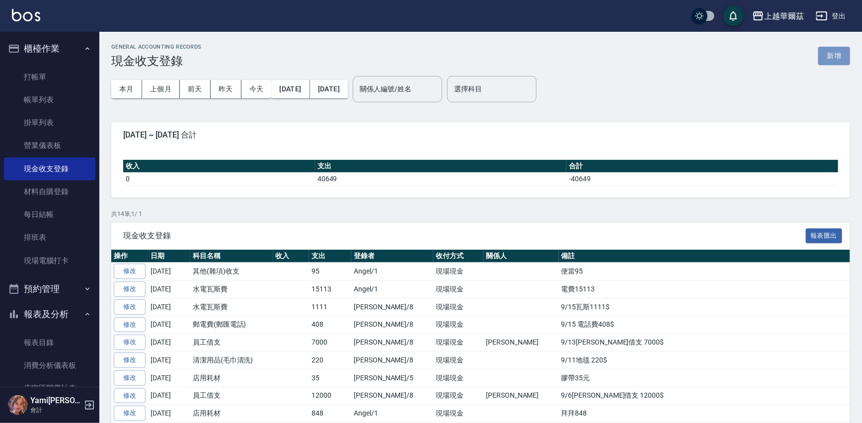
click at [837, 57] on button "新增" at bounding box center [834, 56] width 32 height 18
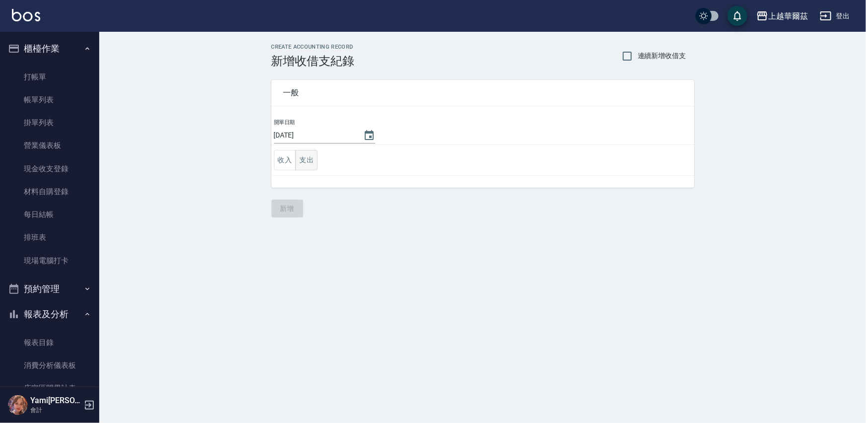
click at [303, 163] on button "支出" at bounding box center [306, 160] width 22 height 20
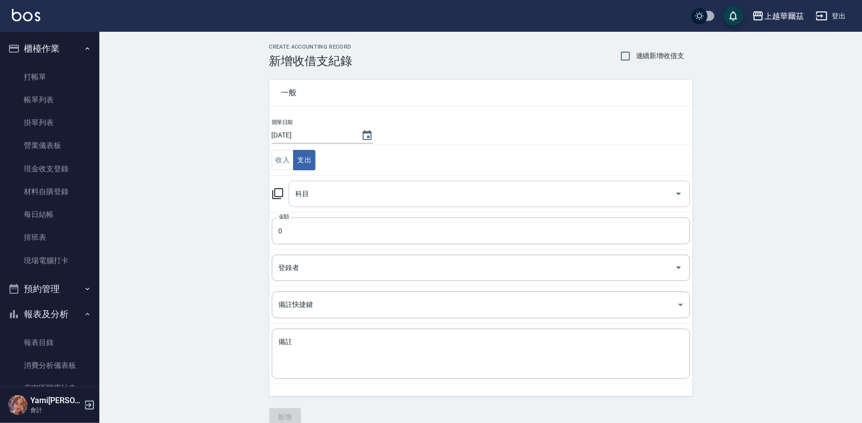
click at [364, 185] on input "科目" at bounding box center [481, 193] width 377 height 17
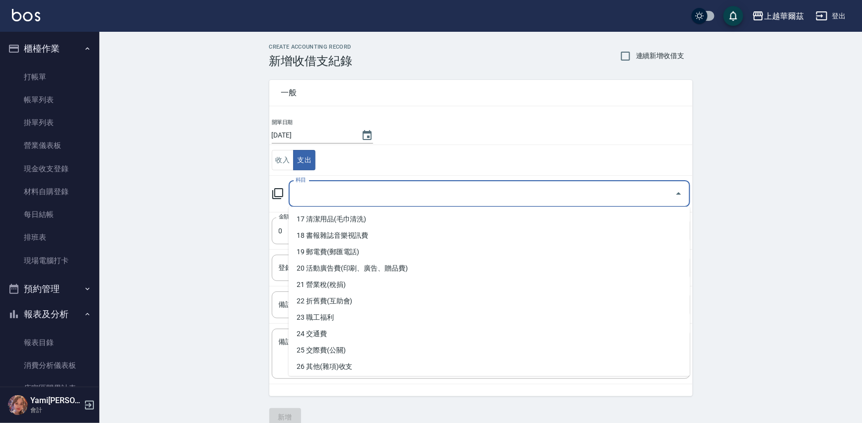
scroll to position [268, 0]
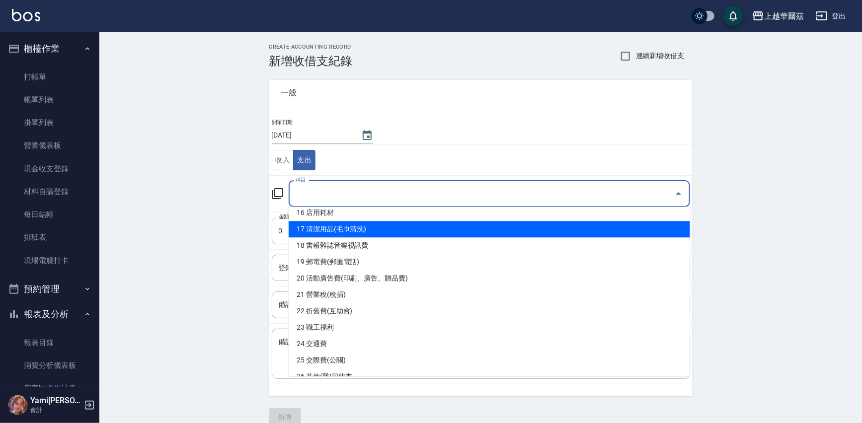
click at [313, 230] on li "17 清潔用品(毛巾清洗)" at bounding box center [488, 229] width 401 height 16
type input "17 清潔用品(毛巾清洗)"
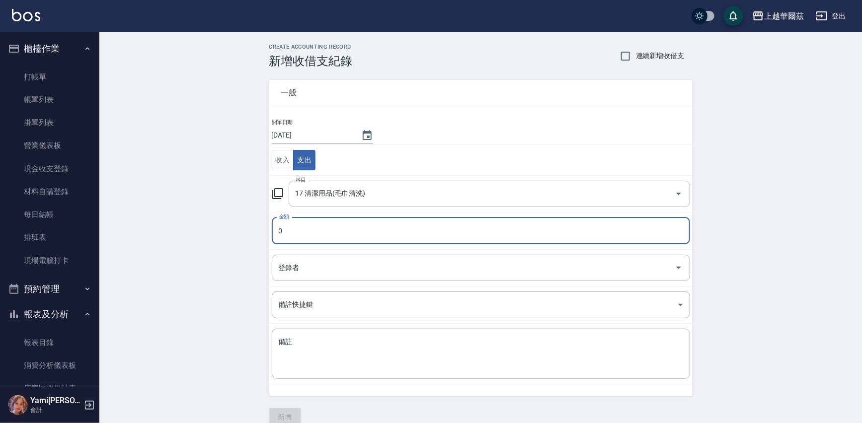
click at [300, 234] on input "0" at bounding box center [481, 230] width 418 height 27
type input "220"
click at [401, 259] on input "登錄者" at bounding box center [473, 267] width 394 height 17
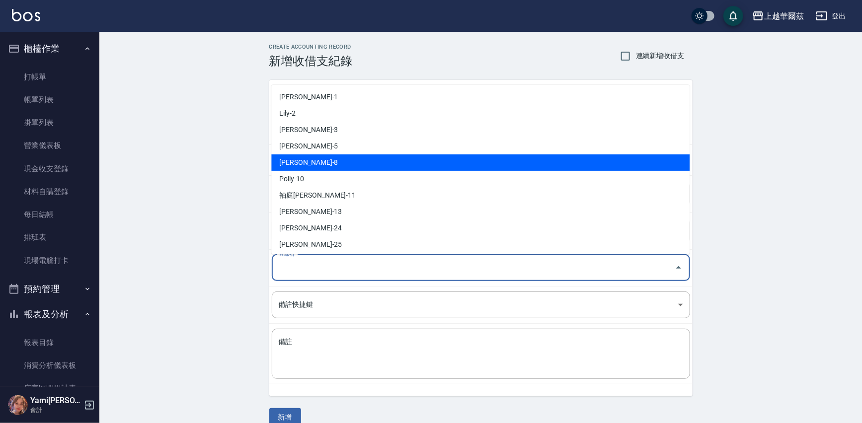
drag, startPoint x: 304, startPoint y: 162, endPoint x: 291, endPoint y: 178, distance: 20.8
click at [304, 161] on li "[PERSON_NAME]-8" at bounding box center [480, 162] width 418 height 16
type input "[PERSON_NAME]-8"
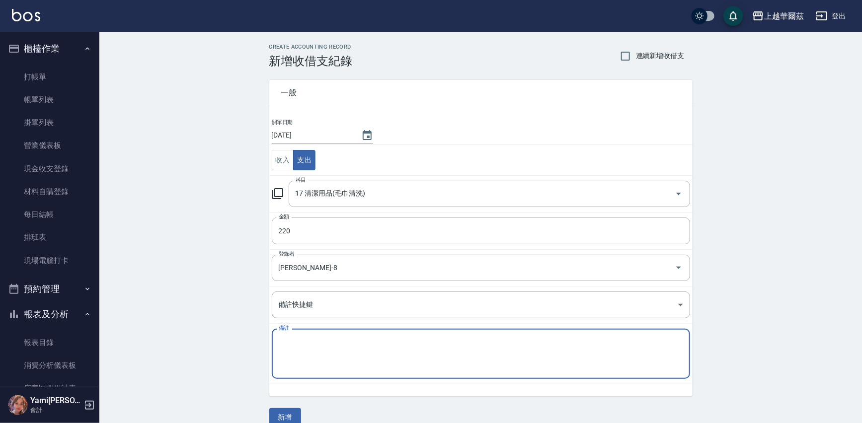
click at [307, 351] on textarea "備註" at bounding box center [481, 354] width 404 height 34
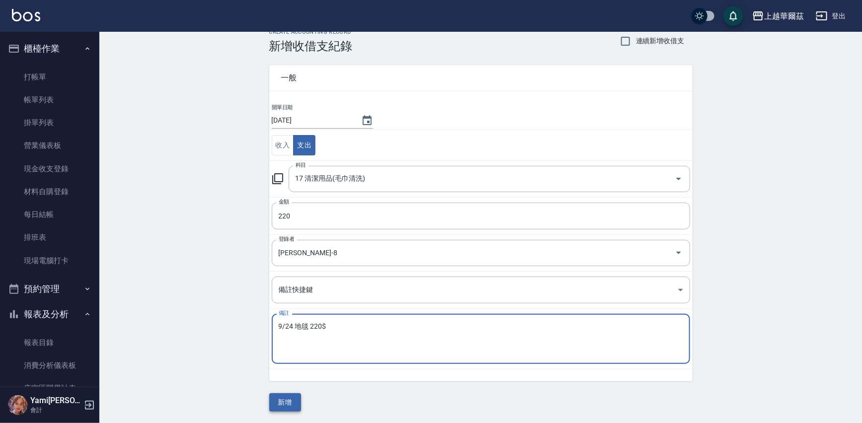
type textarea "9/24 地毯 220$"
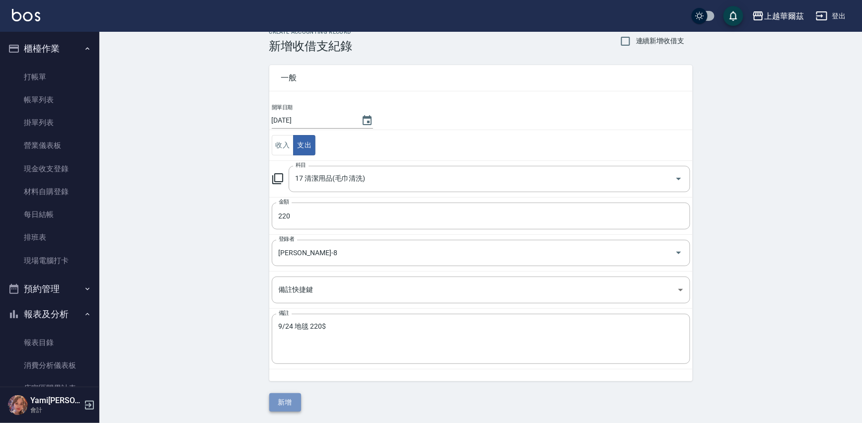
click at [278, 406] on button "新增" at bounding box center [285, 402] width 32 height 18
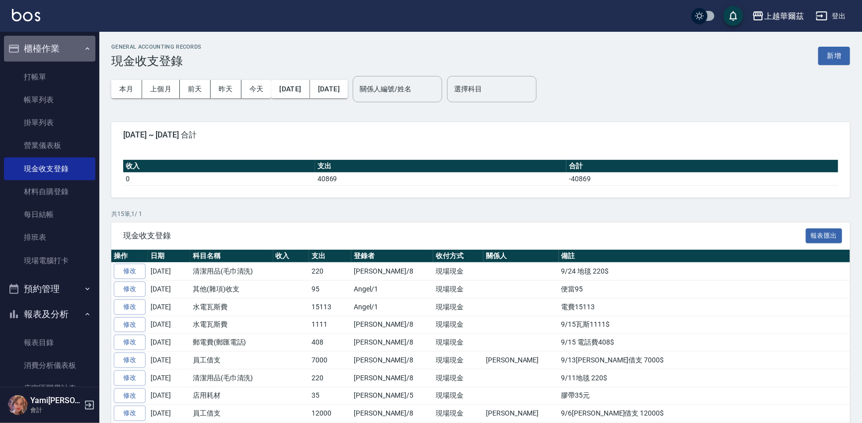
click at [52, 47] on button "櫃檯作業" at bounding box center [49, 49] width 91 height 26
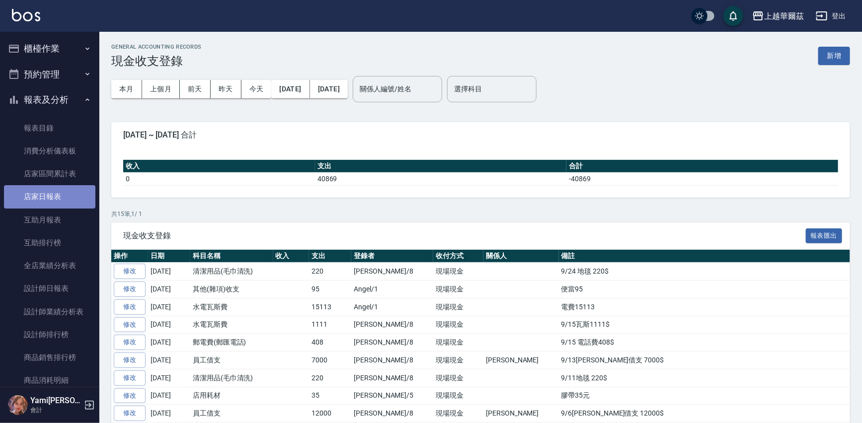
click at [69, 202] on link "店家日報表" at bounding box center [49, 196] width 91 height 23
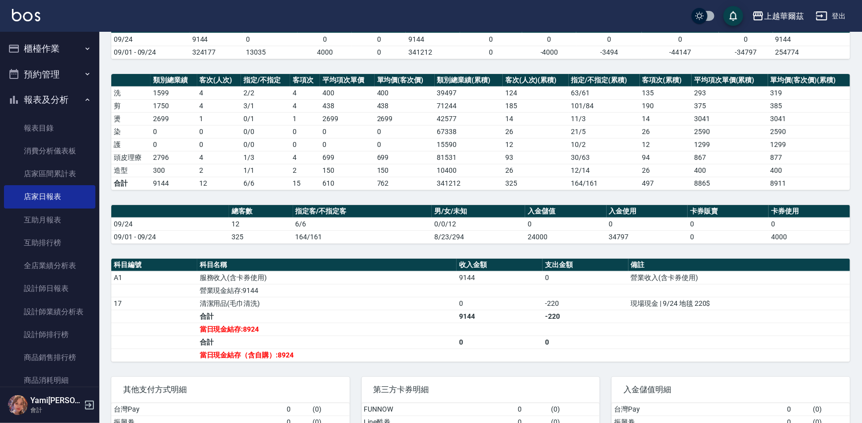
scroll to position [129, 0]
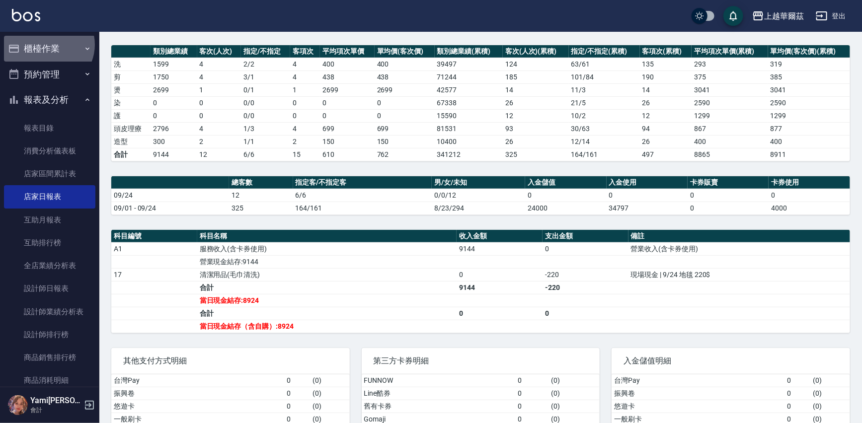
click at [48, 45] on button "櫃檯作業" at bounding box center [49, 49] width 91 height 26
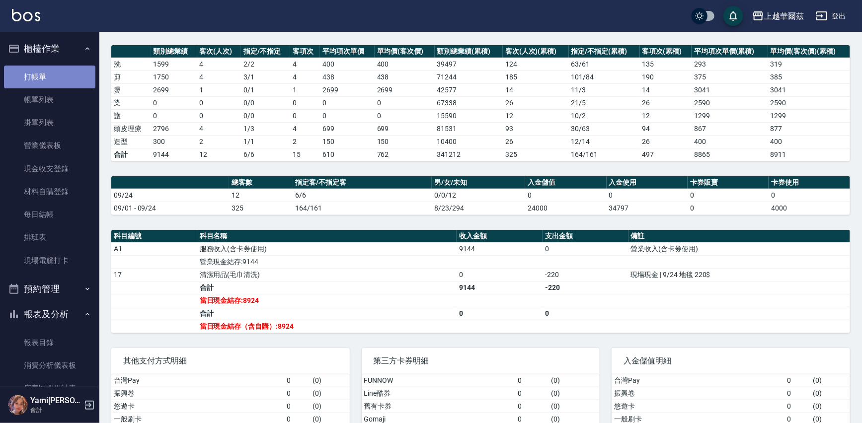
click at [59, 71] on link "打帳單" at bounding box center [49, 77] width 91 height 23
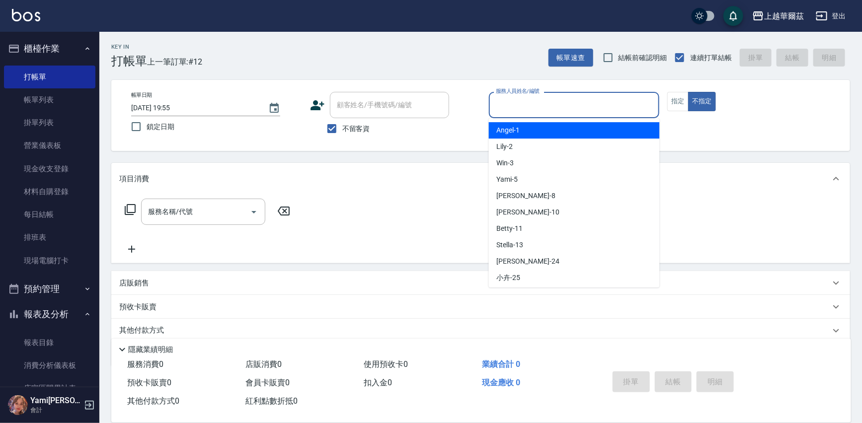
click at [577, 102] on input "服務人員姓名/編號" at bounding box center [574, 104] width 162 height 17
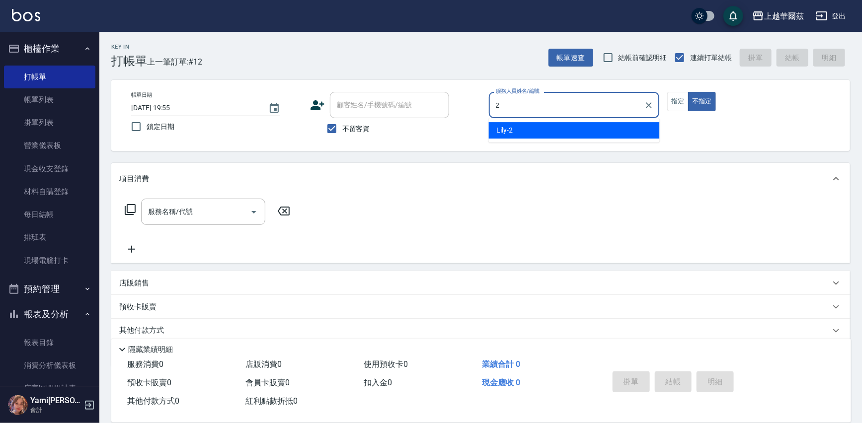
type input "Lily-2"
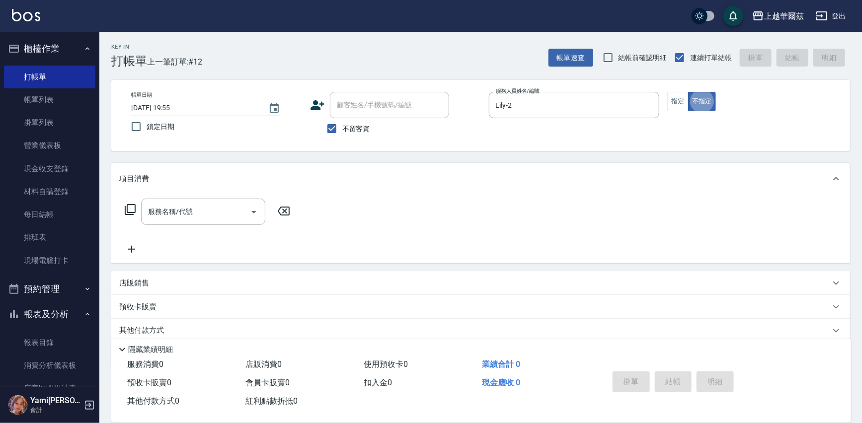
type button "false"
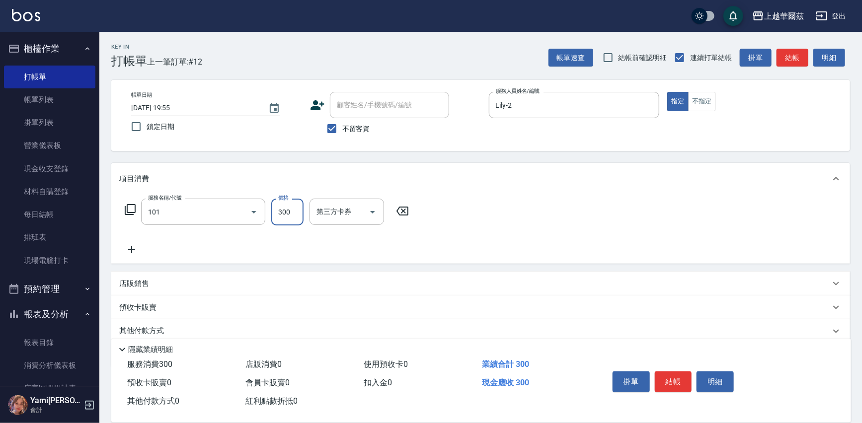
type input "洗髮300(101)"
type input "Lily-2"
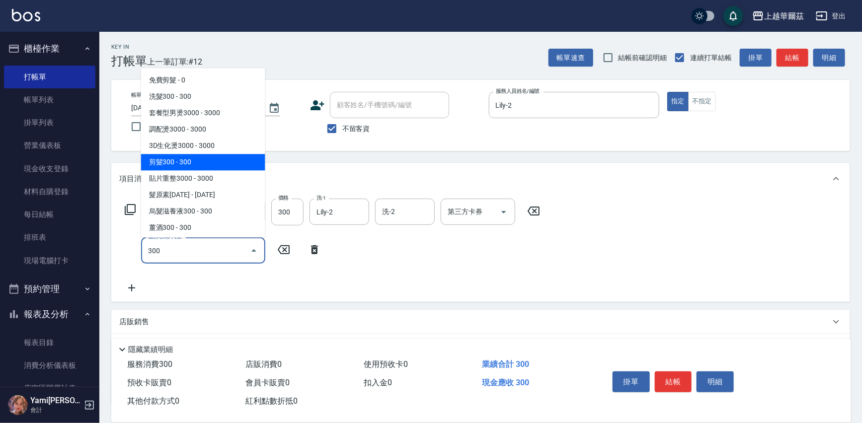
type input "剪髮300(305)"
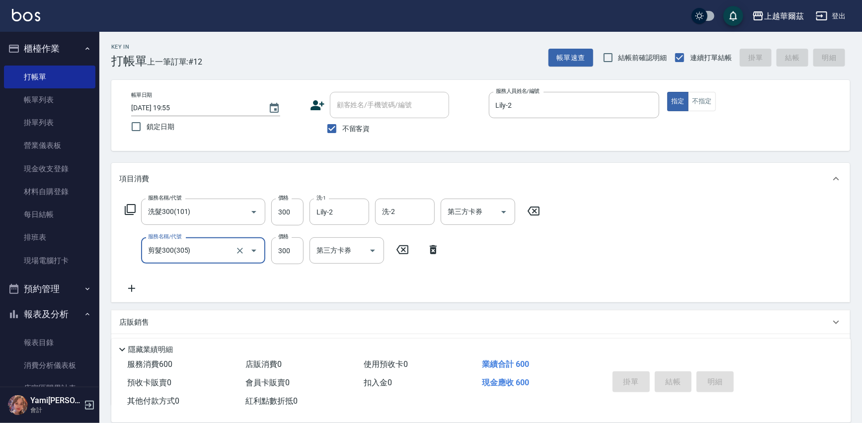
type input "[DATE] 19:56"
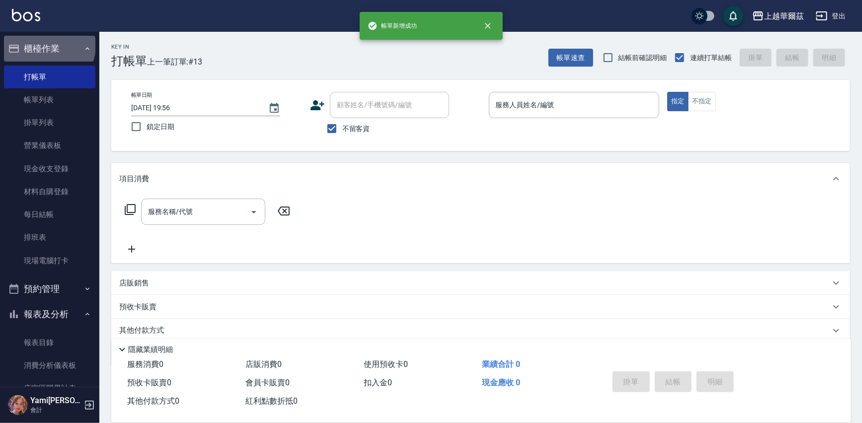
click at [48, 46] on button "櫃檯作業" at bounding box center [49, 49] width 91 height 26
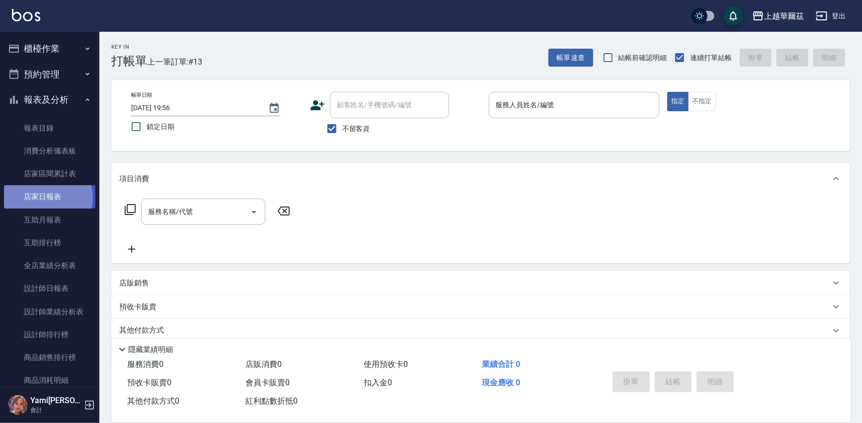
click at [44, 198] on link "店家日報表" at bounding box center [49, 196] width 91 height 23
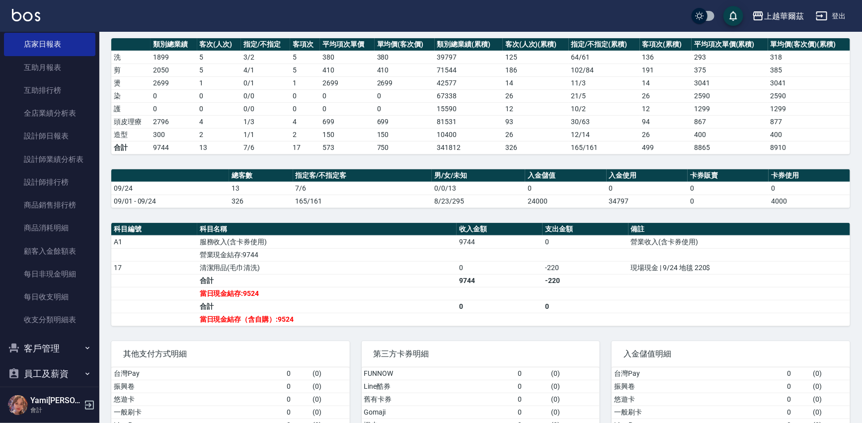
scroll to position [164, 0]
